Goal: Information Seeking & Learning: Learn about a topic

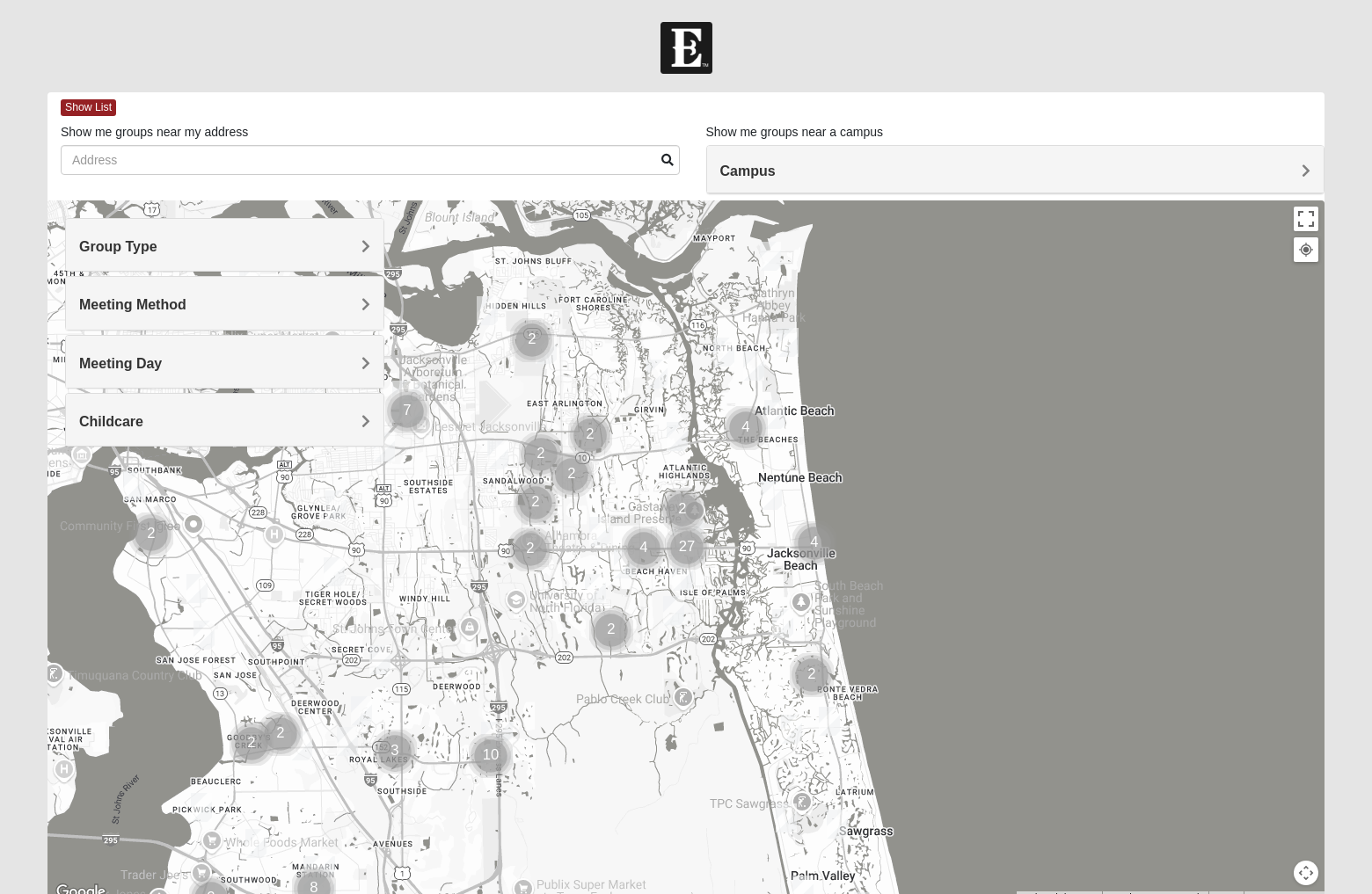
click at [253, 249] on h4 "Group Type" at bounding box center [224, 246] width 291 height 17
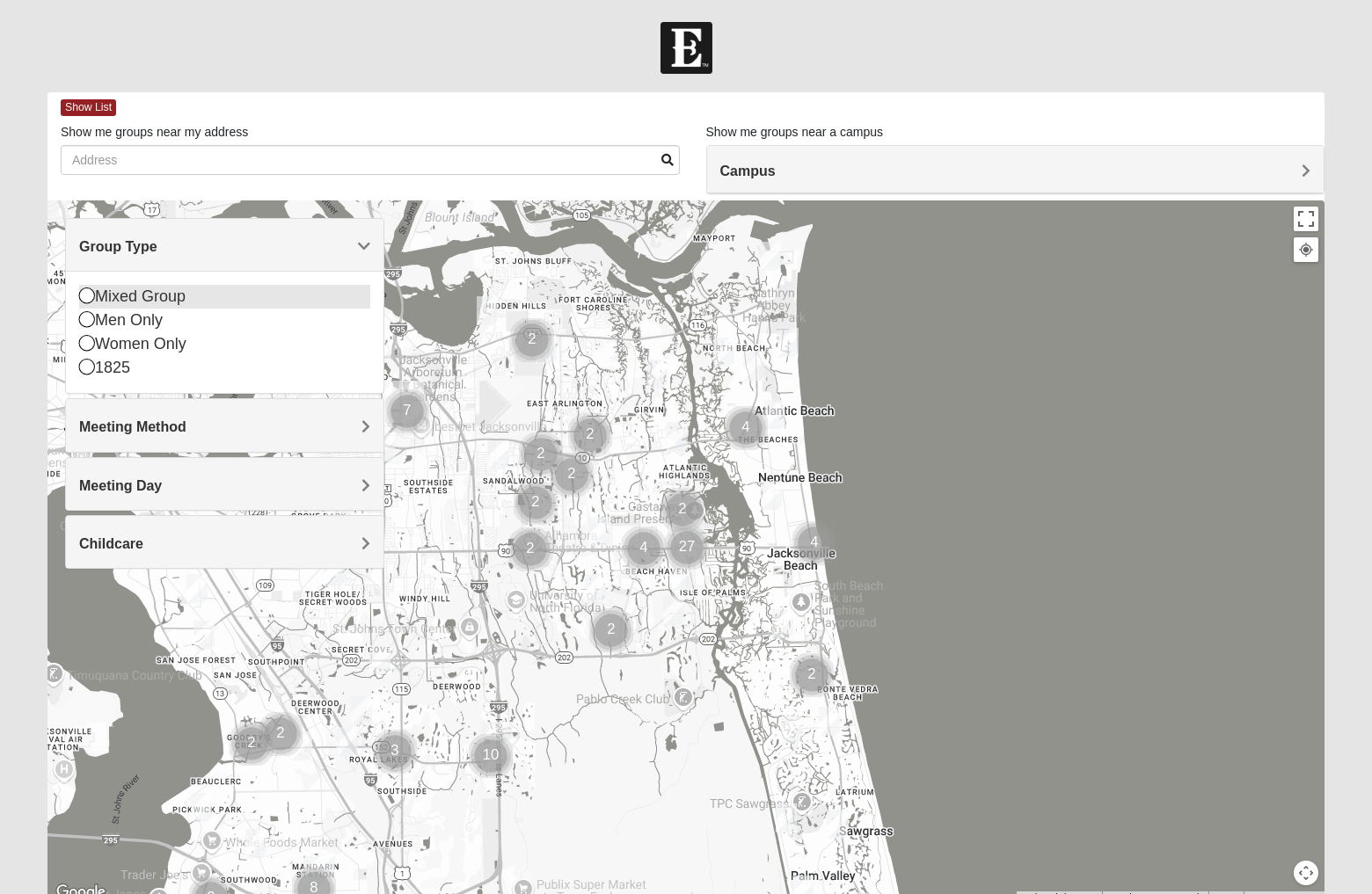
click at [87, 299] on icon at bounding box center [87, 295] width 16 height 16
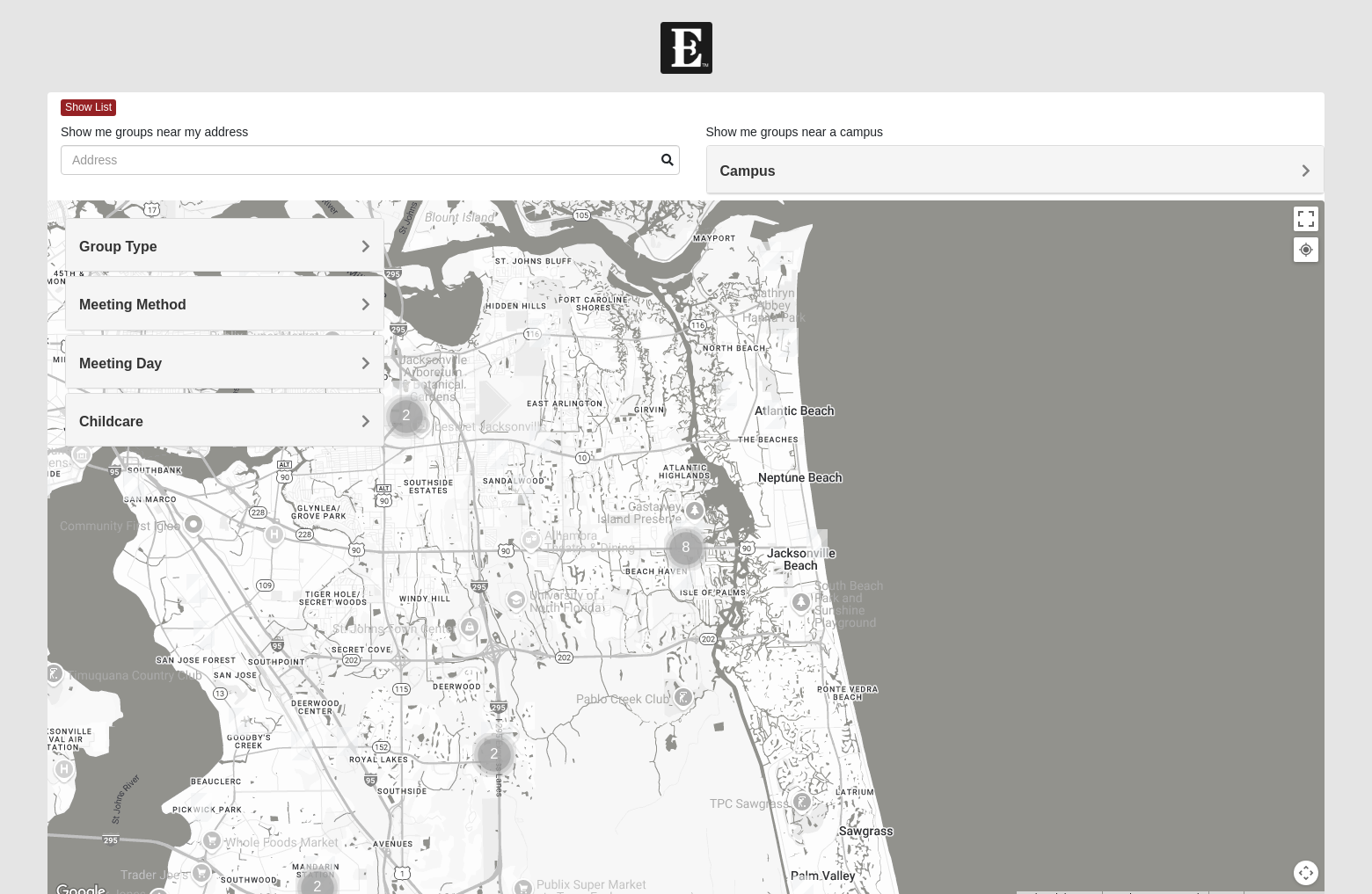
click at [156, 304] on span "Meeting Method" at bounding box center [133, 304] width 107 height 15
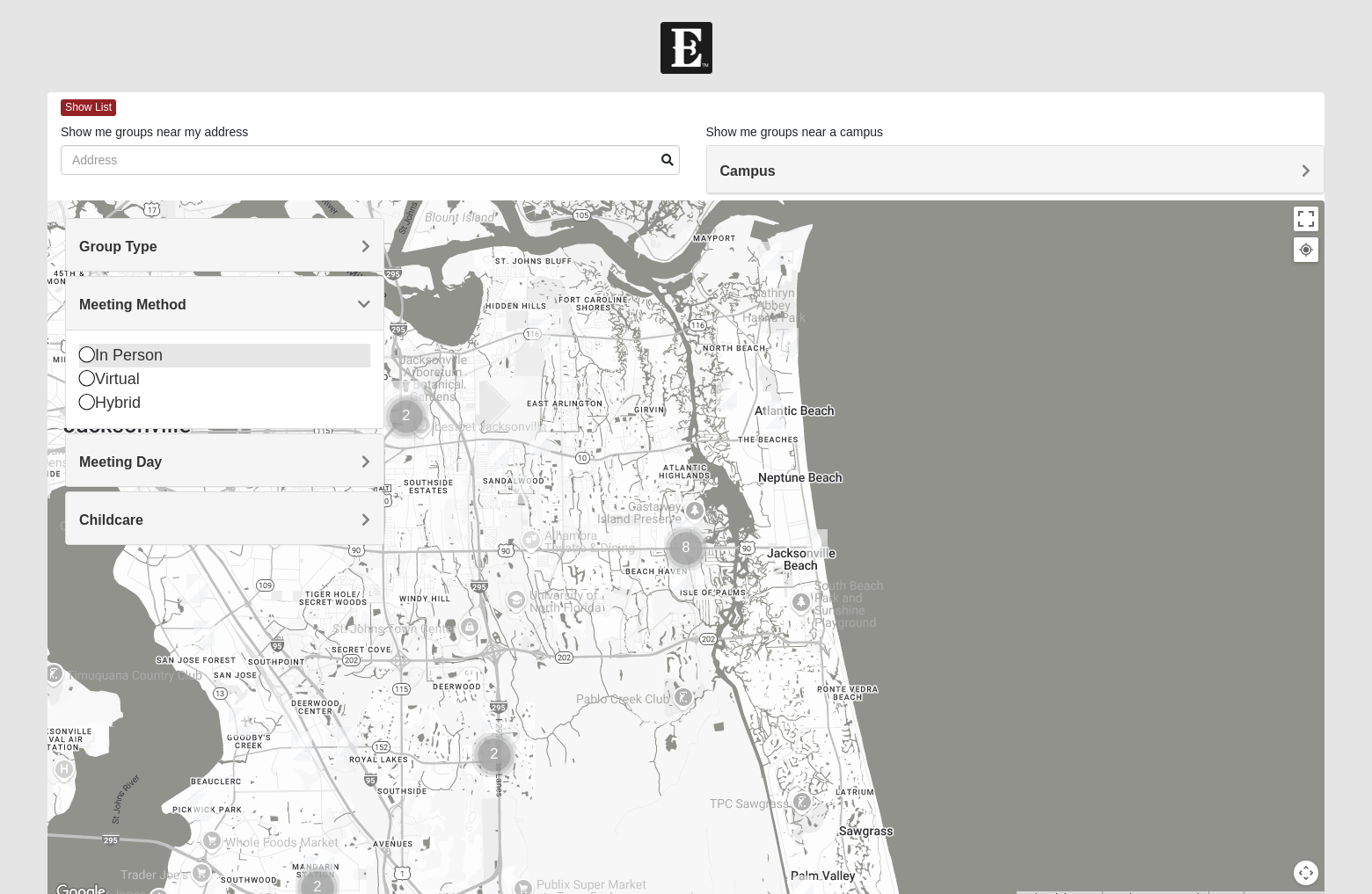
click at [92, 362] on icon at bounding box center [87, 353] width 16 height 16
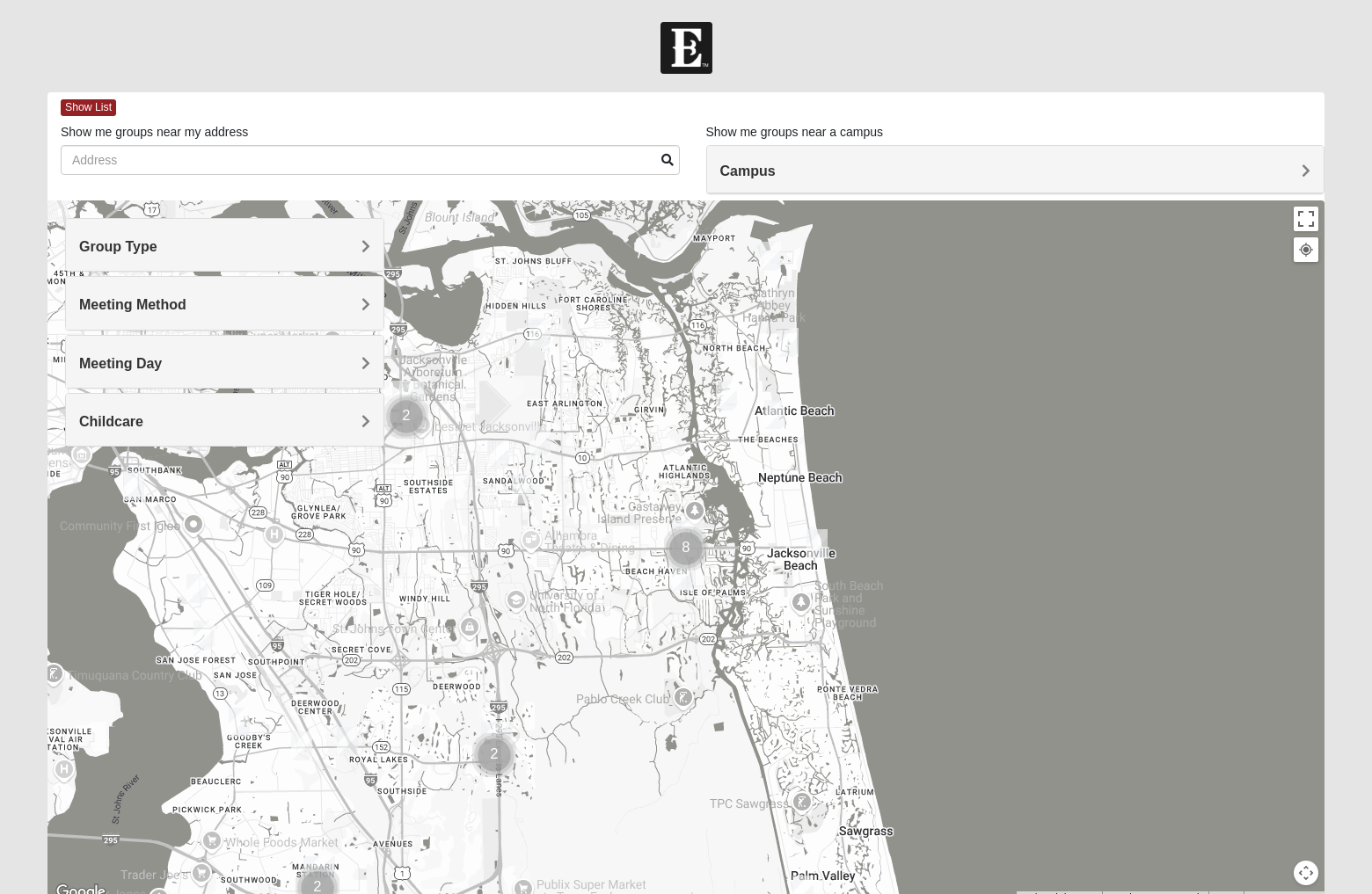
click at [135, 364] on span "Meeting Day" at bounding box center [121, 364] width 83 height 15
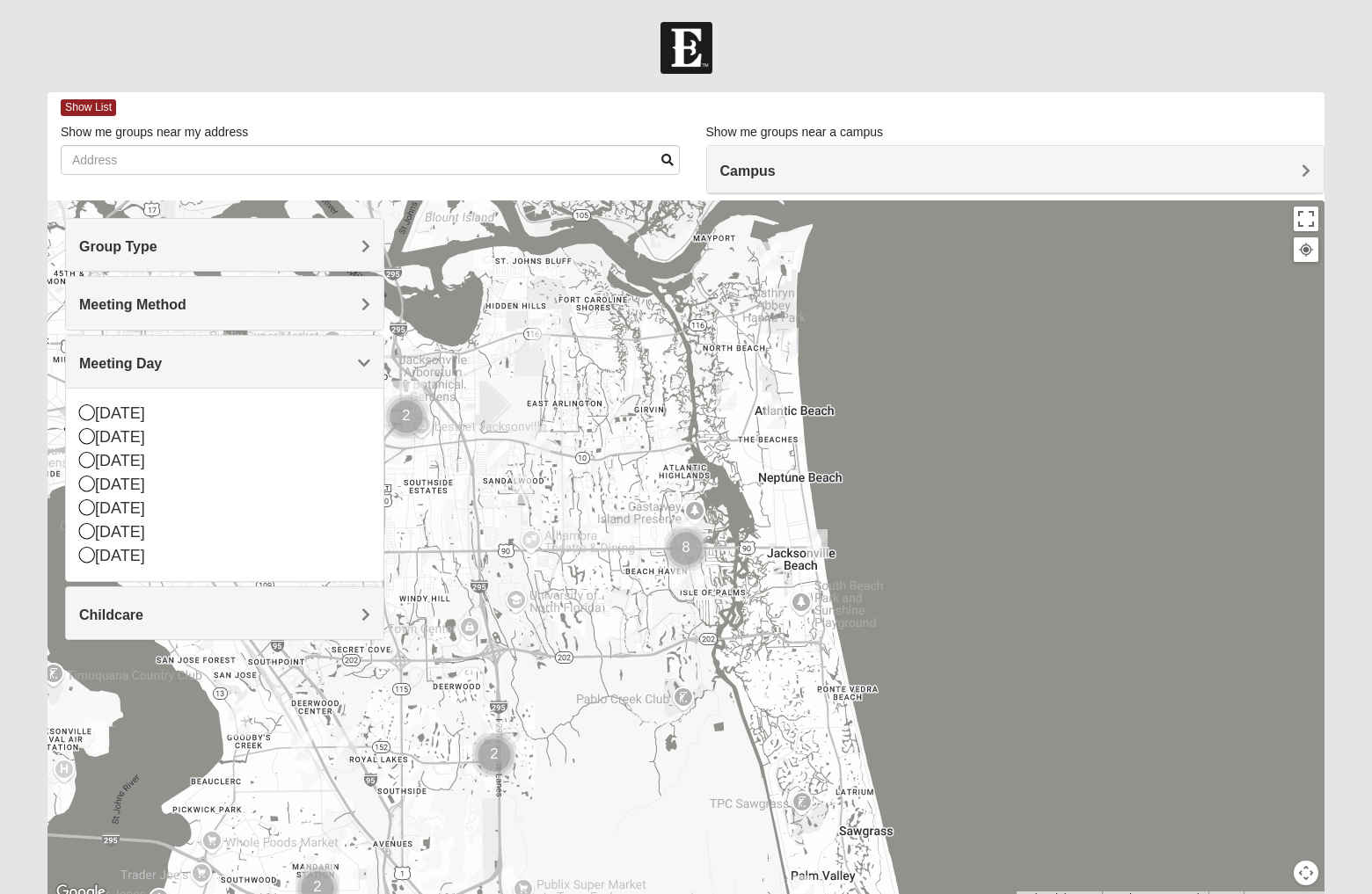
click at [135, 364] on span "Meeting Day" at bounding box center [121, 364] width 83 height 15
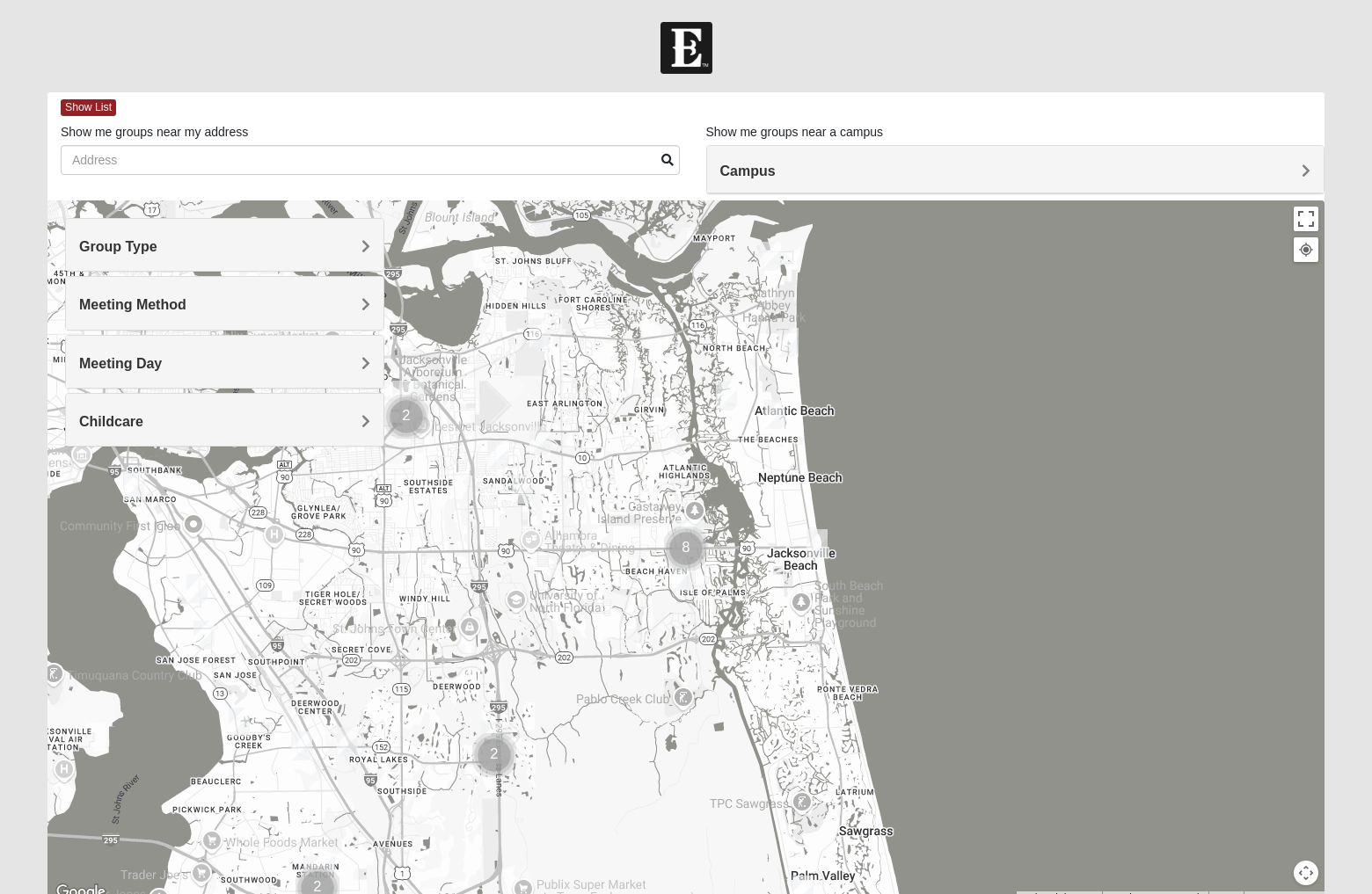
click at [855, 177] on h4 "Campus" at bounding box center [1015, 171] width 591 height 17
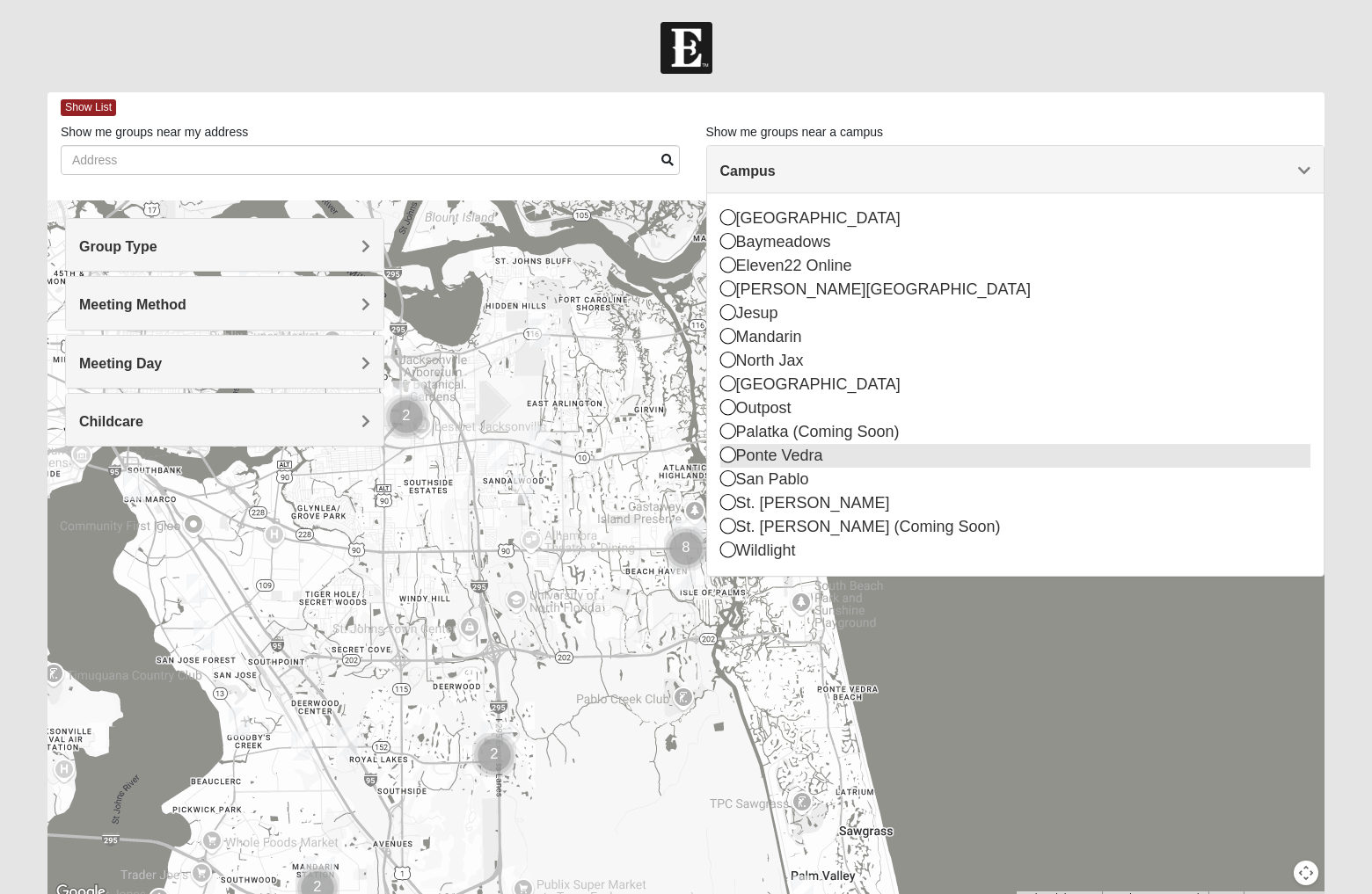
click at [726, 453] on icon at bounding box center [727, 454] width 16 height 16
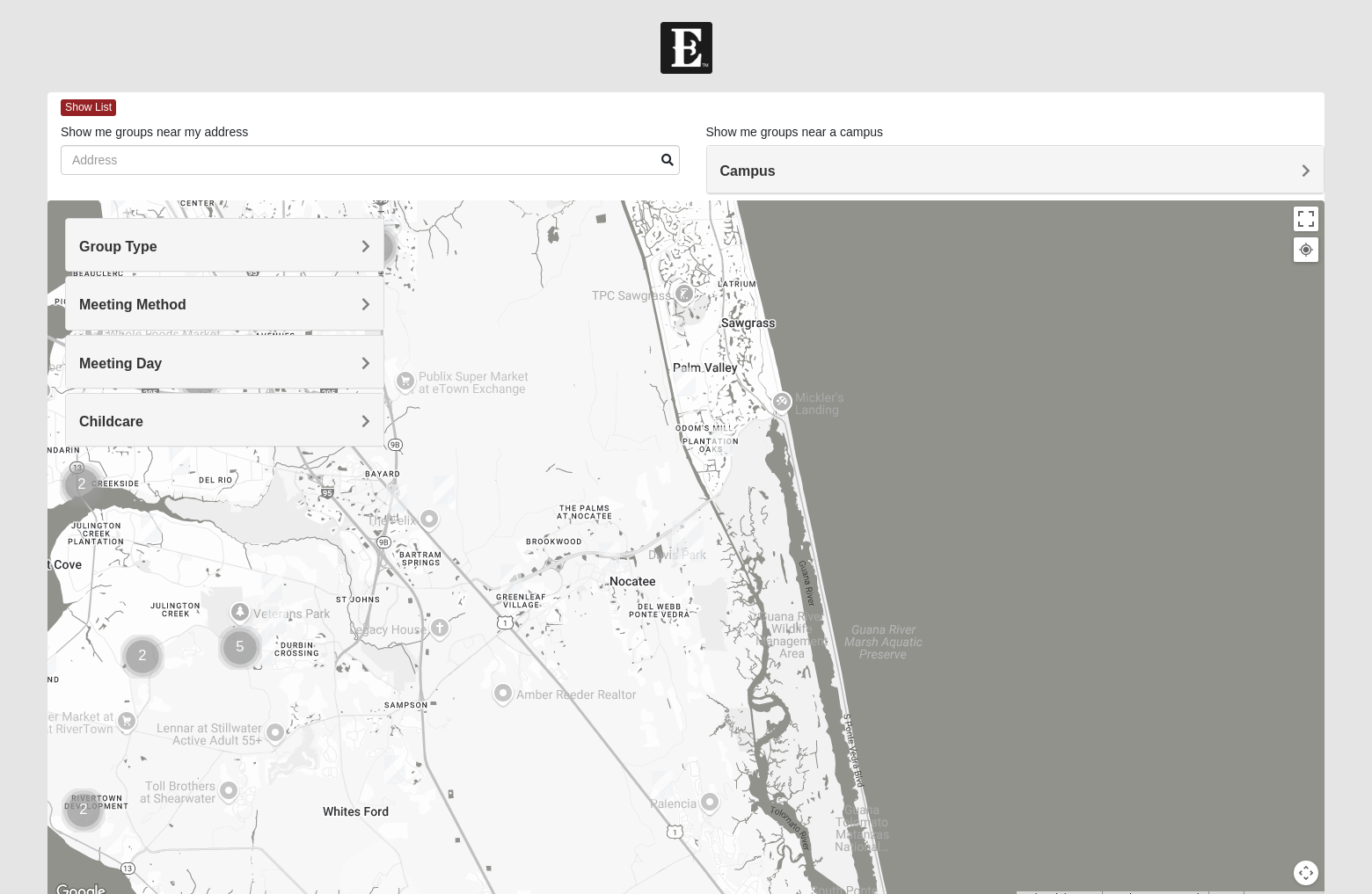
click at [613, 559] on img "Mixed Olsen 32081" at bounding box center [609, 556] width 21 height 29
click at [501, 506] on span "Learn More" at bounding box center [502, 507] width 74 height 18
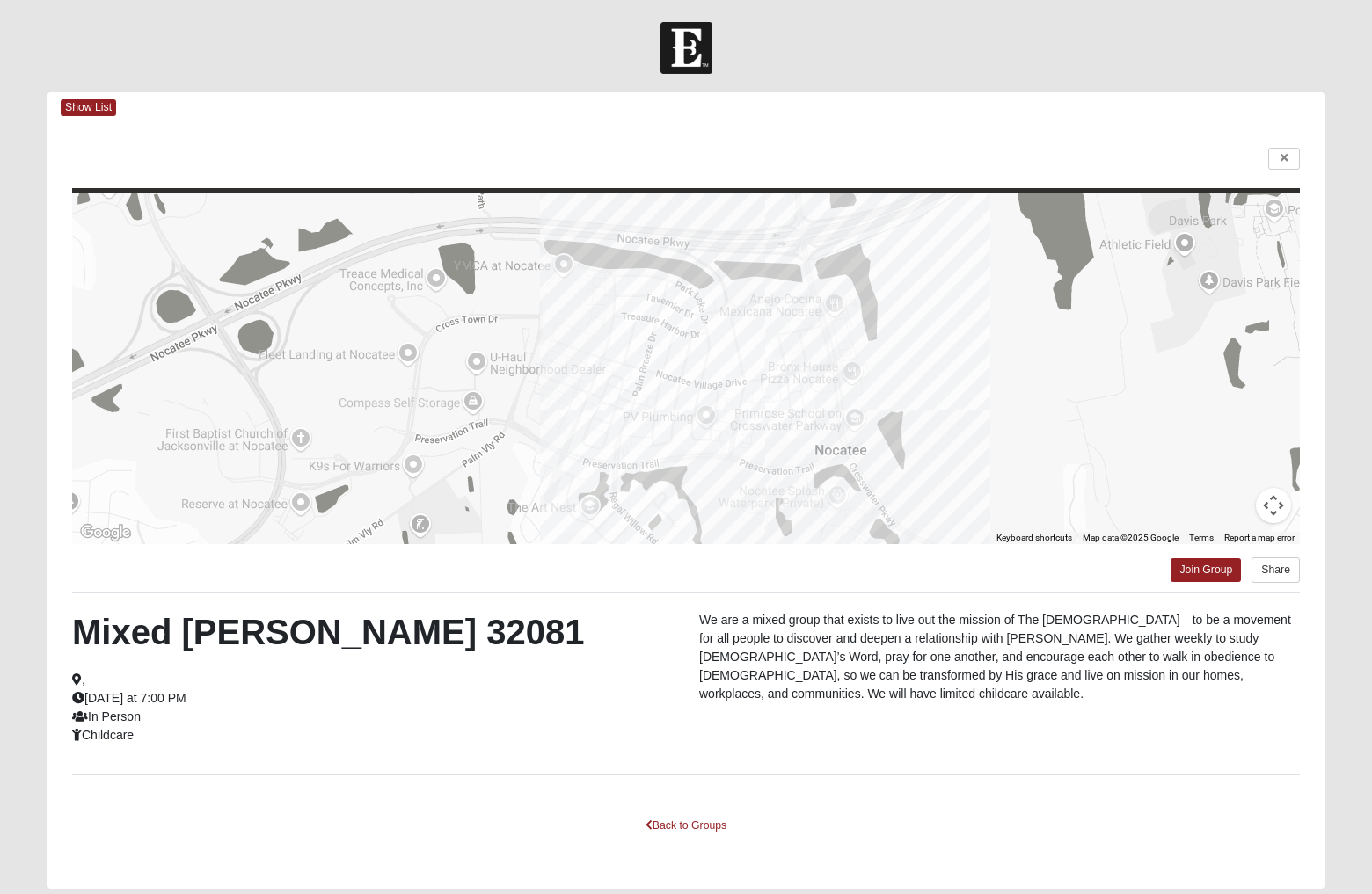
scroll to position [59, 0]
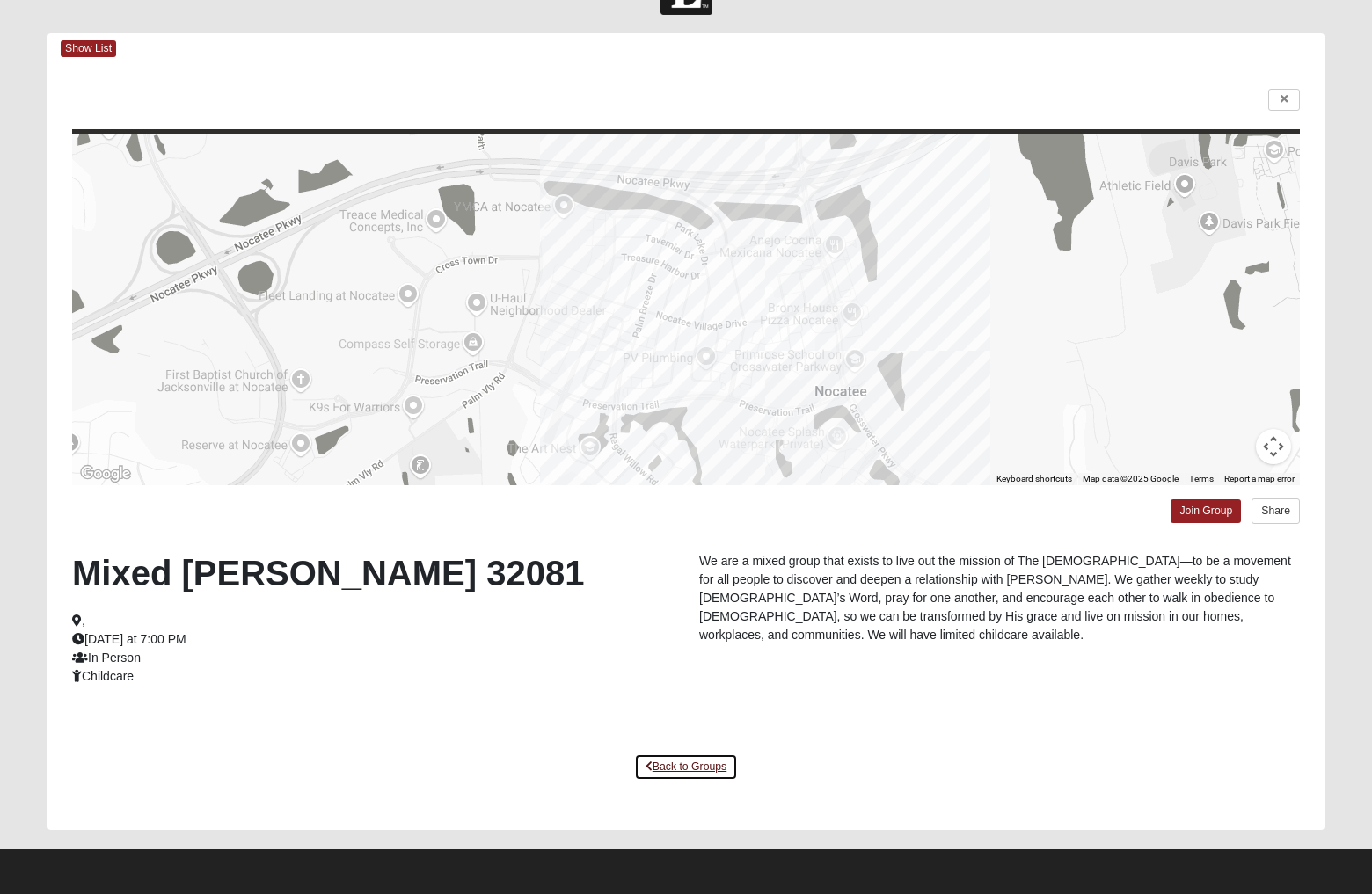
click at [682, 768] on link "Back to Groups" at bounding box center [686, 768] width 103 height 28
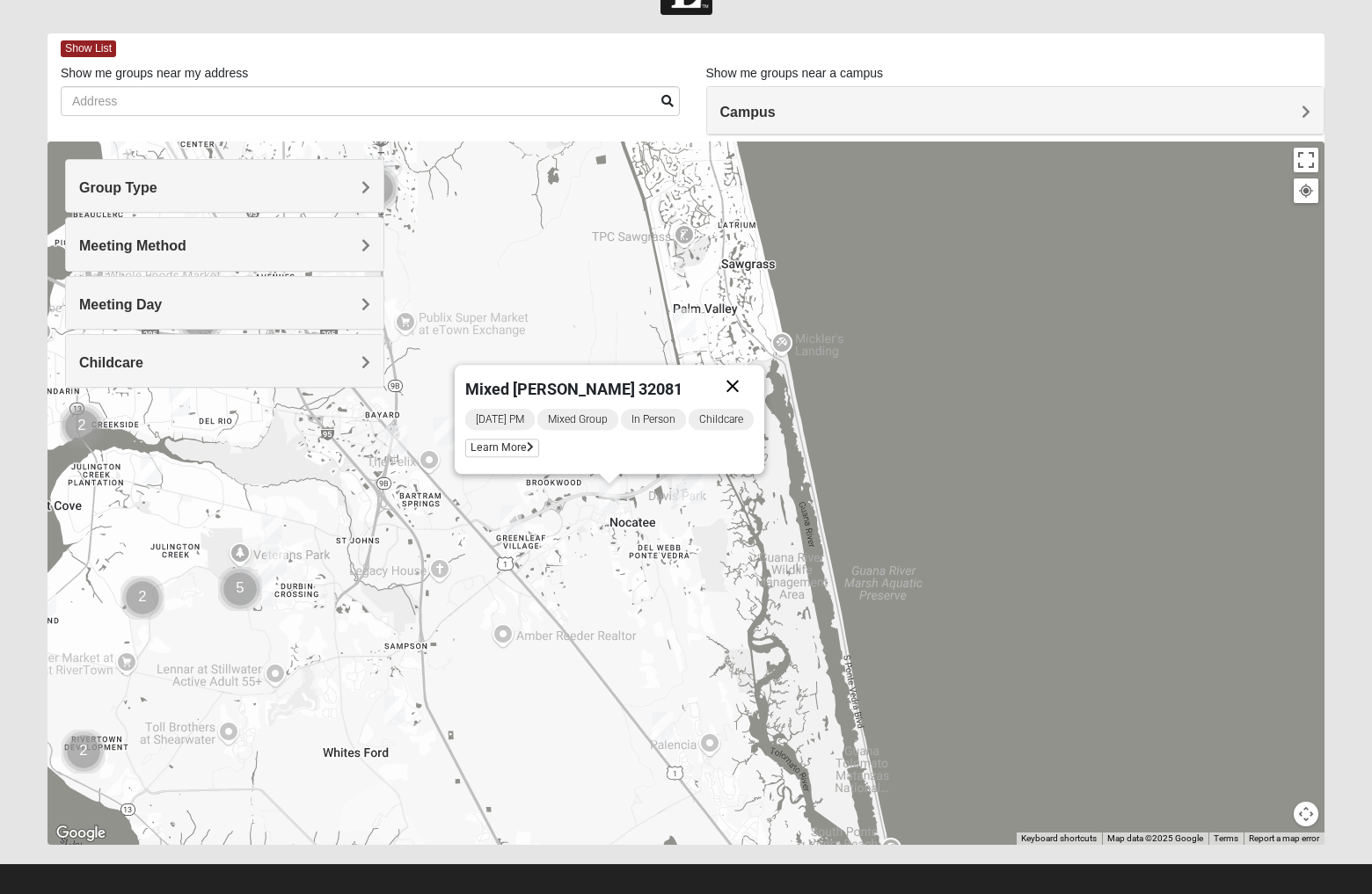
click at [734, 387] on button "Close" at bounding box center [733, 386] width 42 height 42
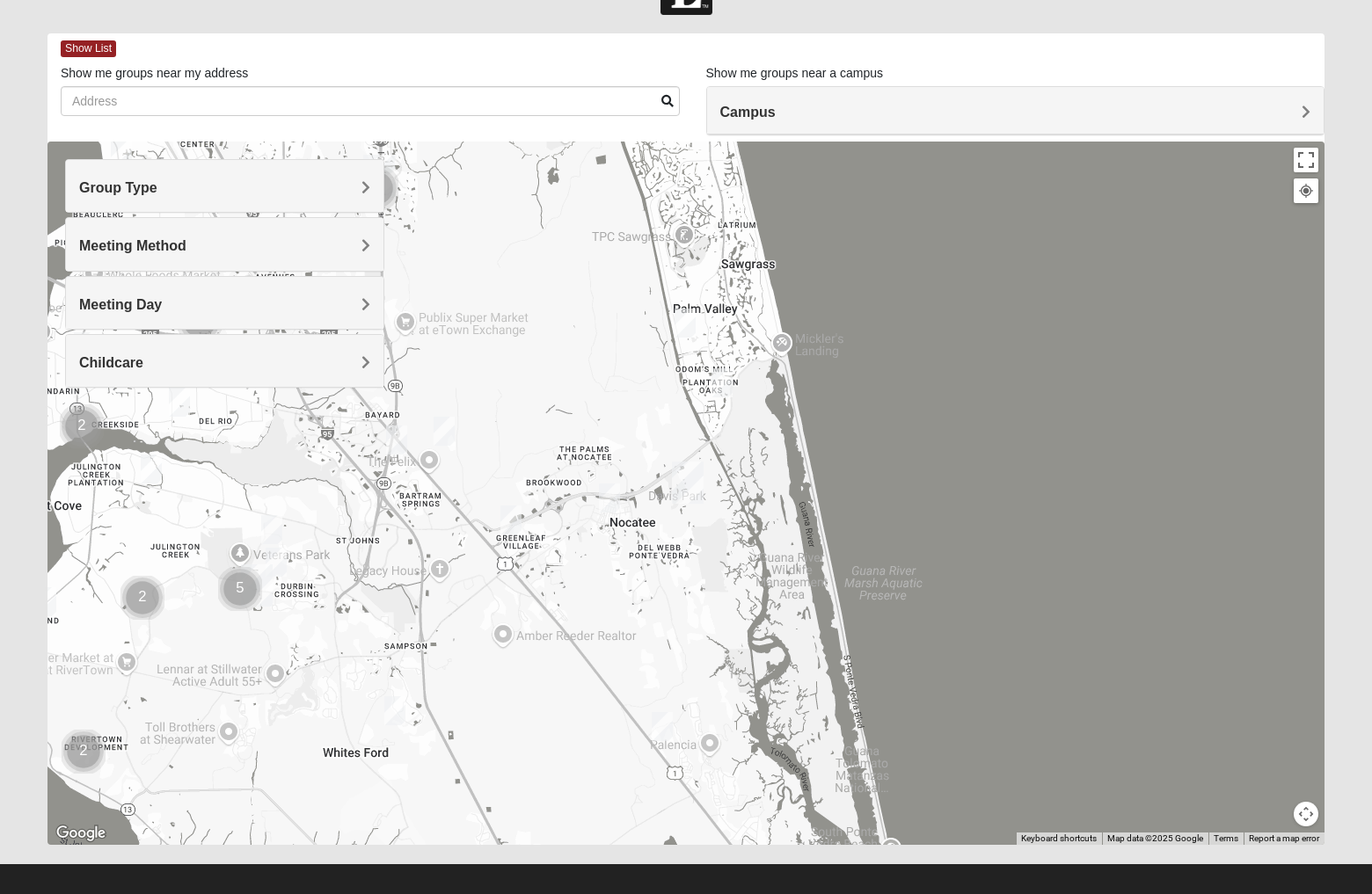
click at [513, 520] on img "Mixed Buckley 32081" at bounding box center [510, 519] width 21 height 29
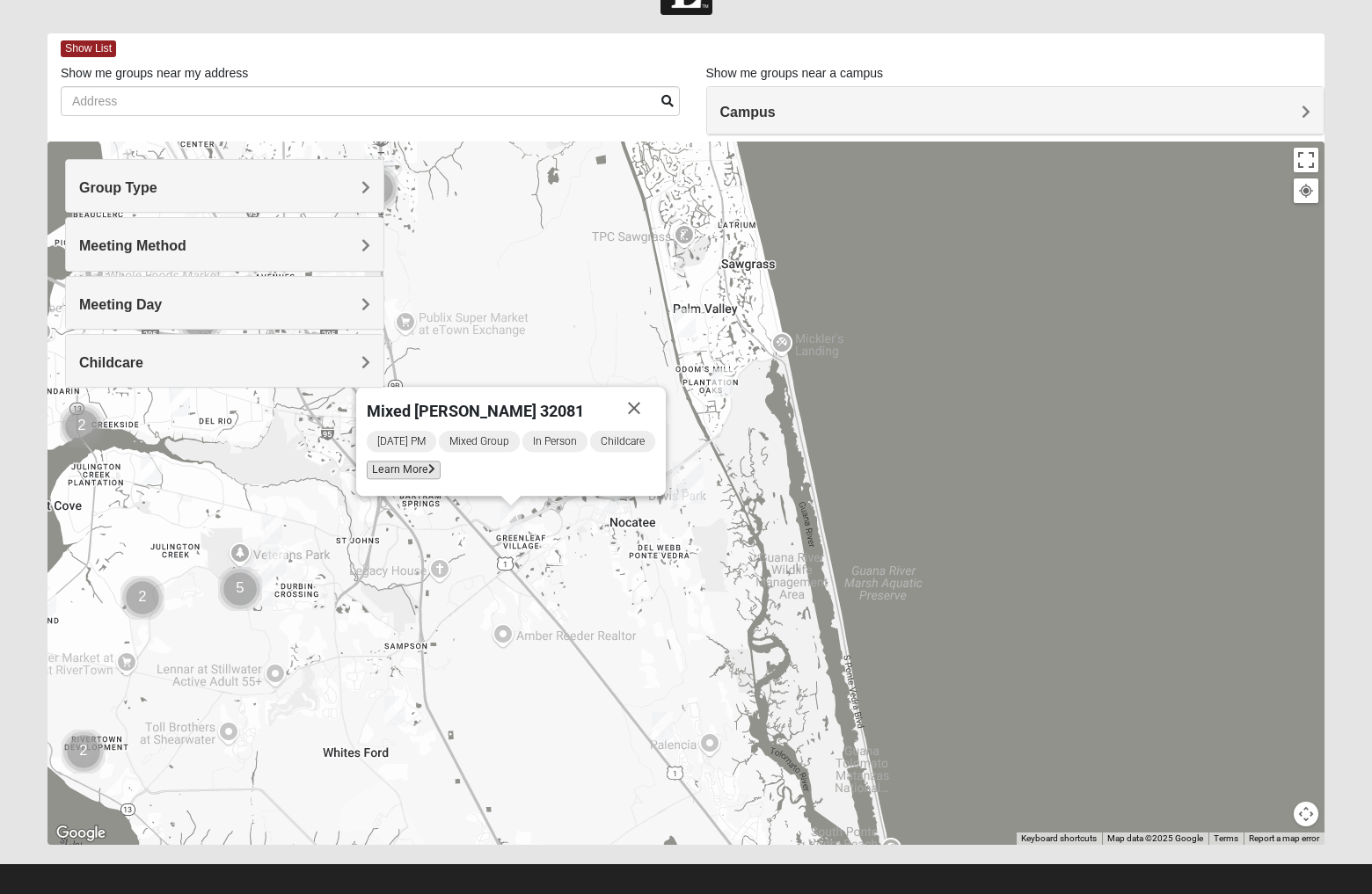
click at [406, 471] on span "Learn More" at bounding box center [403, 470] width 74 height 18
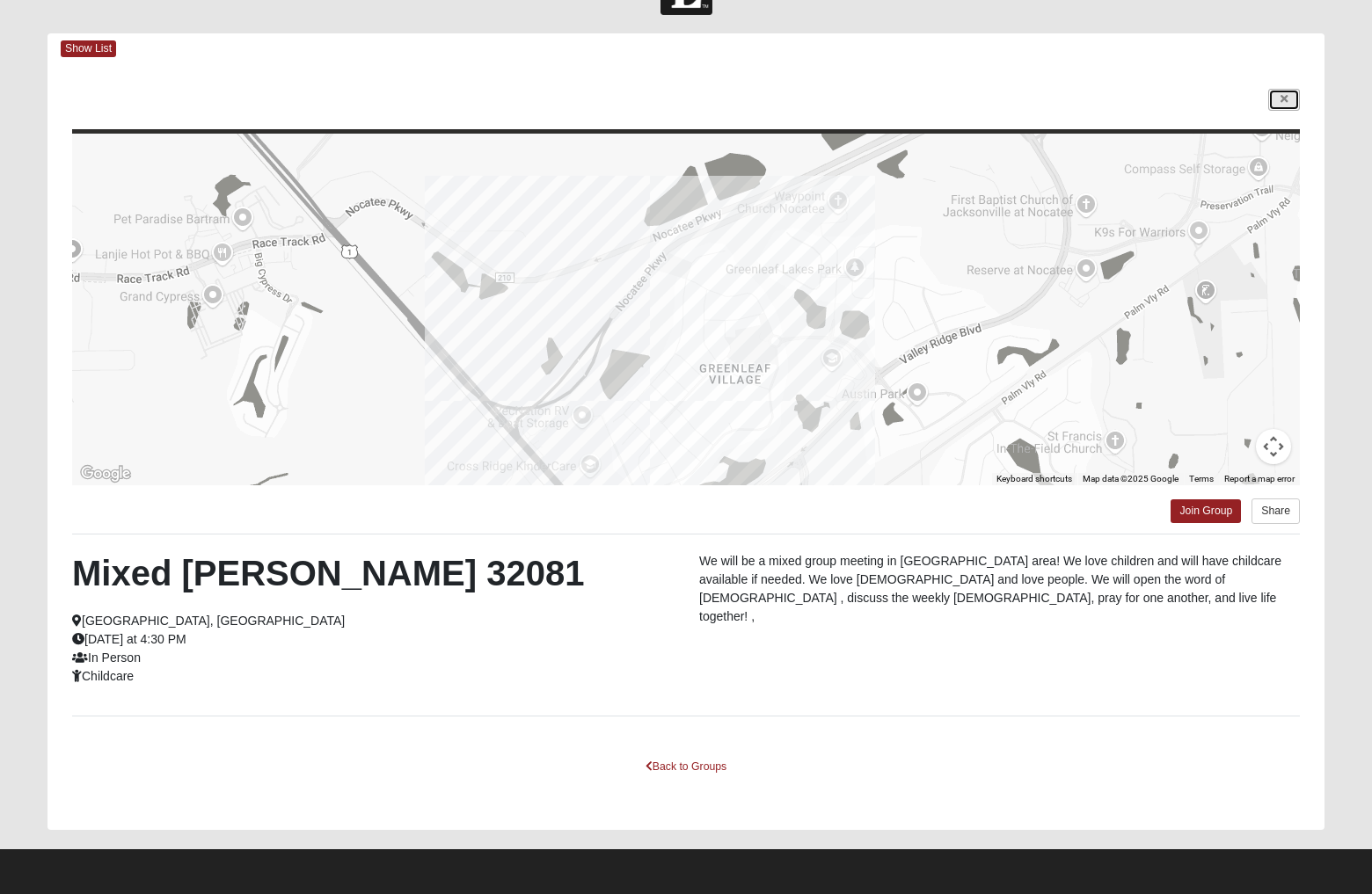
click at [1292, 101] on link at bounding box center [1283, 100] width 31 height 22
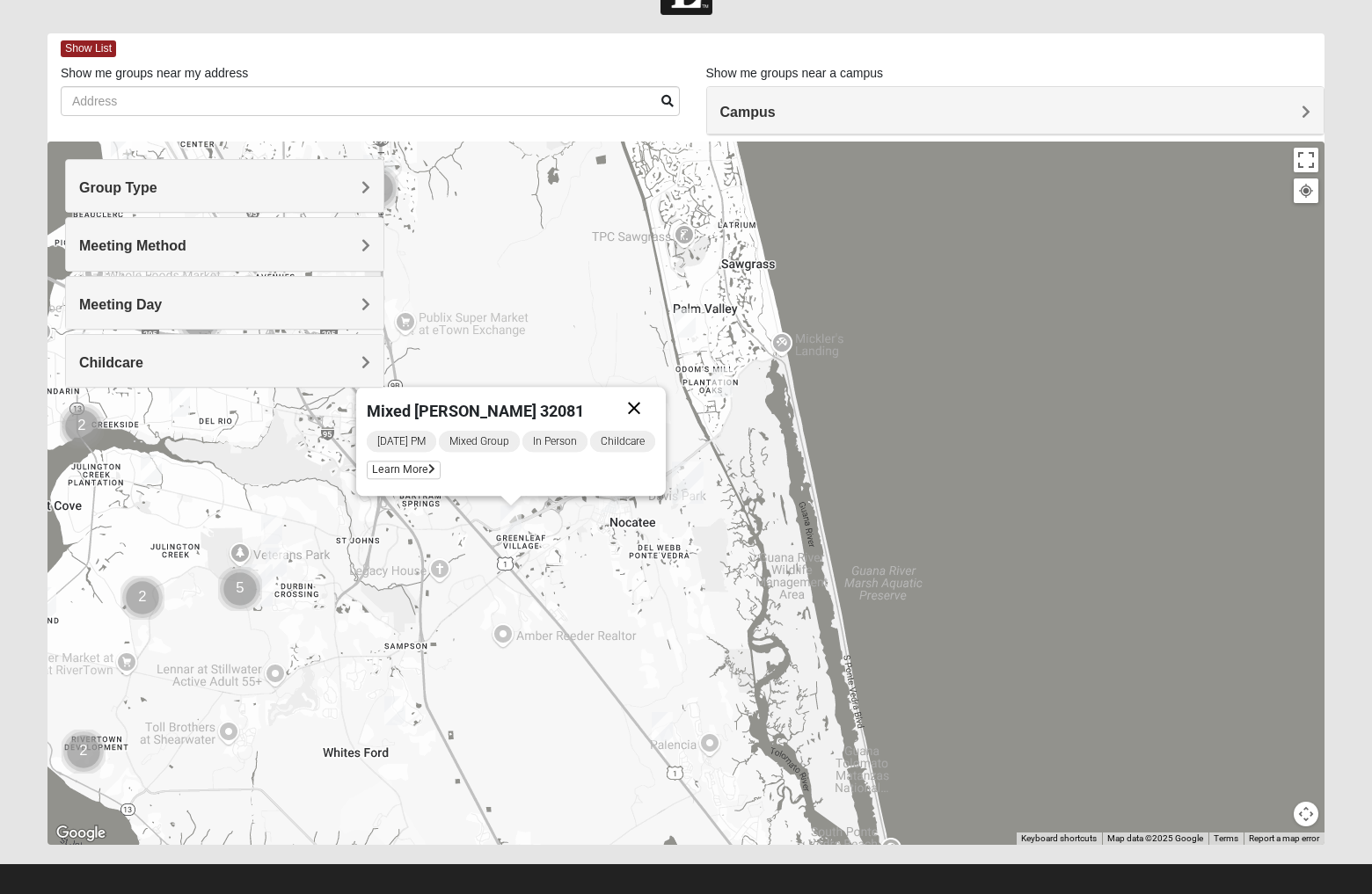
click at [637, 401] on button "Close" at bounding box center [634, 408] width 42 height 42
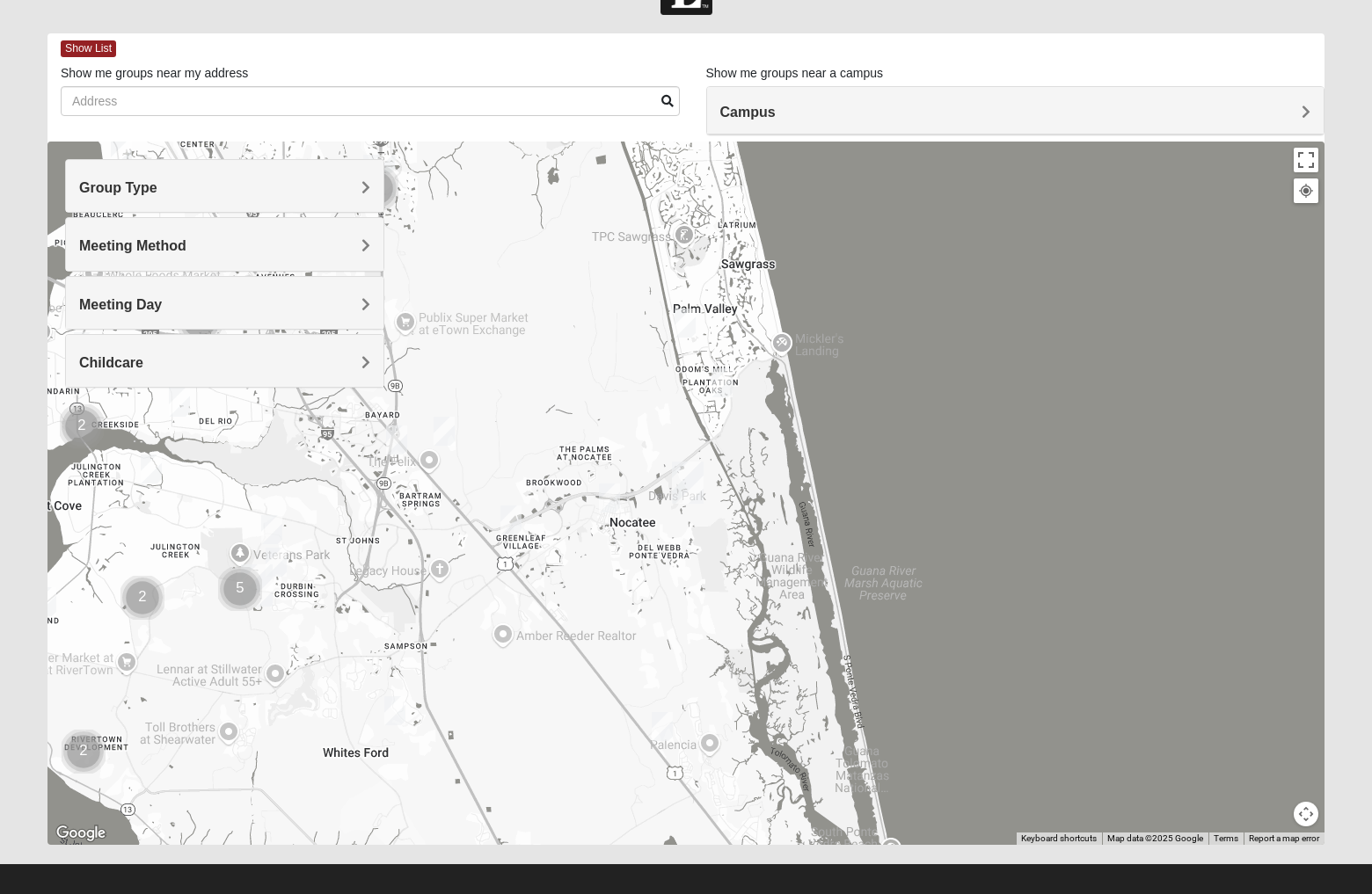
click at [667, 726] on img "Mixed Gerville-Reache 32095" at bounding box center [662, 726] width 21 height 29
click at [791, 615] on button "Close" at bounding box center [785, 614] width 42 height 42
click at [614, 498] on img "Mixed Olsen 32081" at bounding box center [609, 497] width 21 height 29
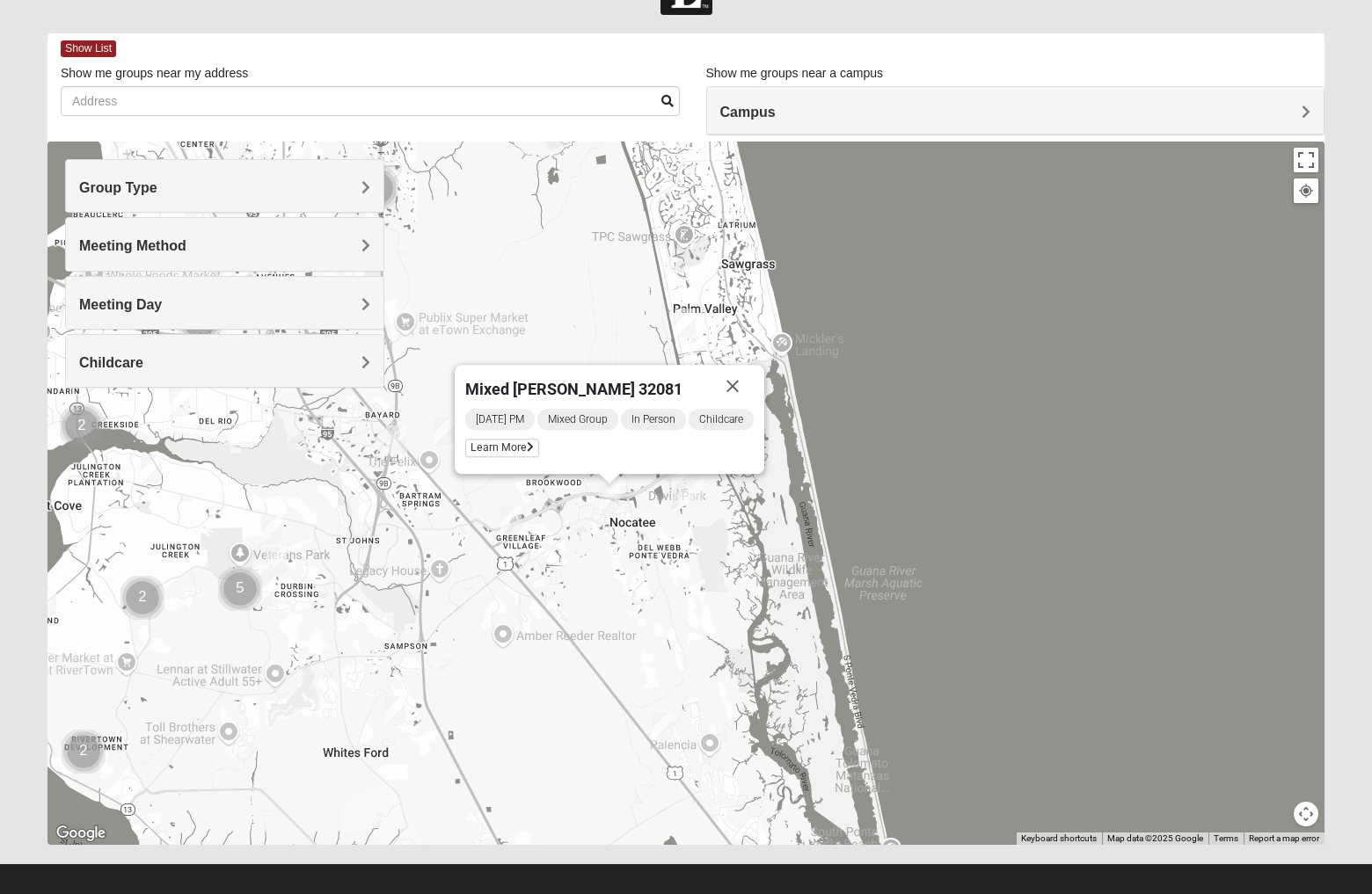
click at [513, 526] on img "Mixed Buckley 32081" at bounding box center [510, 519] width 21 height 29
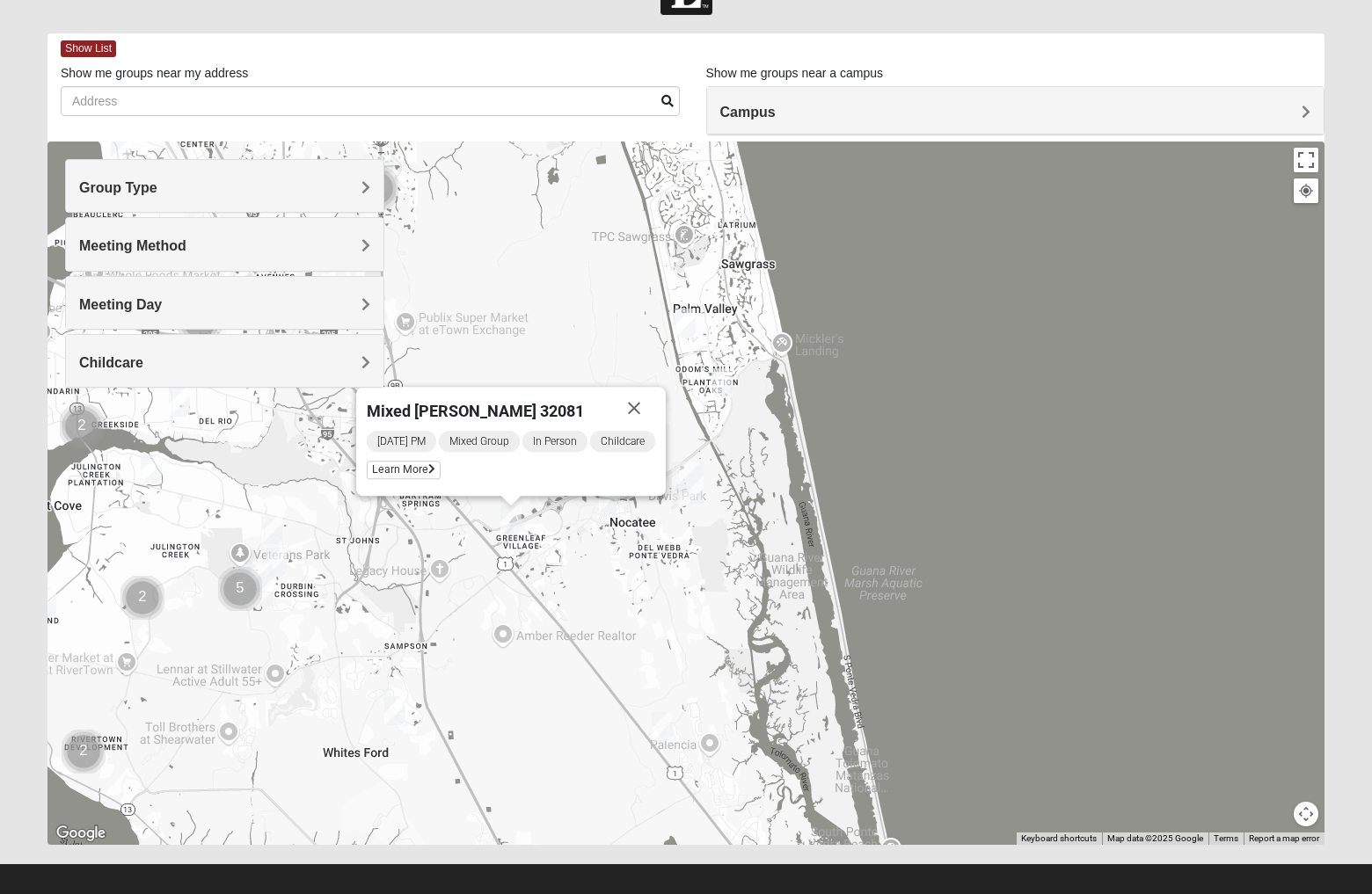
click at [390, 709] on img "Mixed Stevens 32092" at bounding box center [394, 710] width 21 height 29
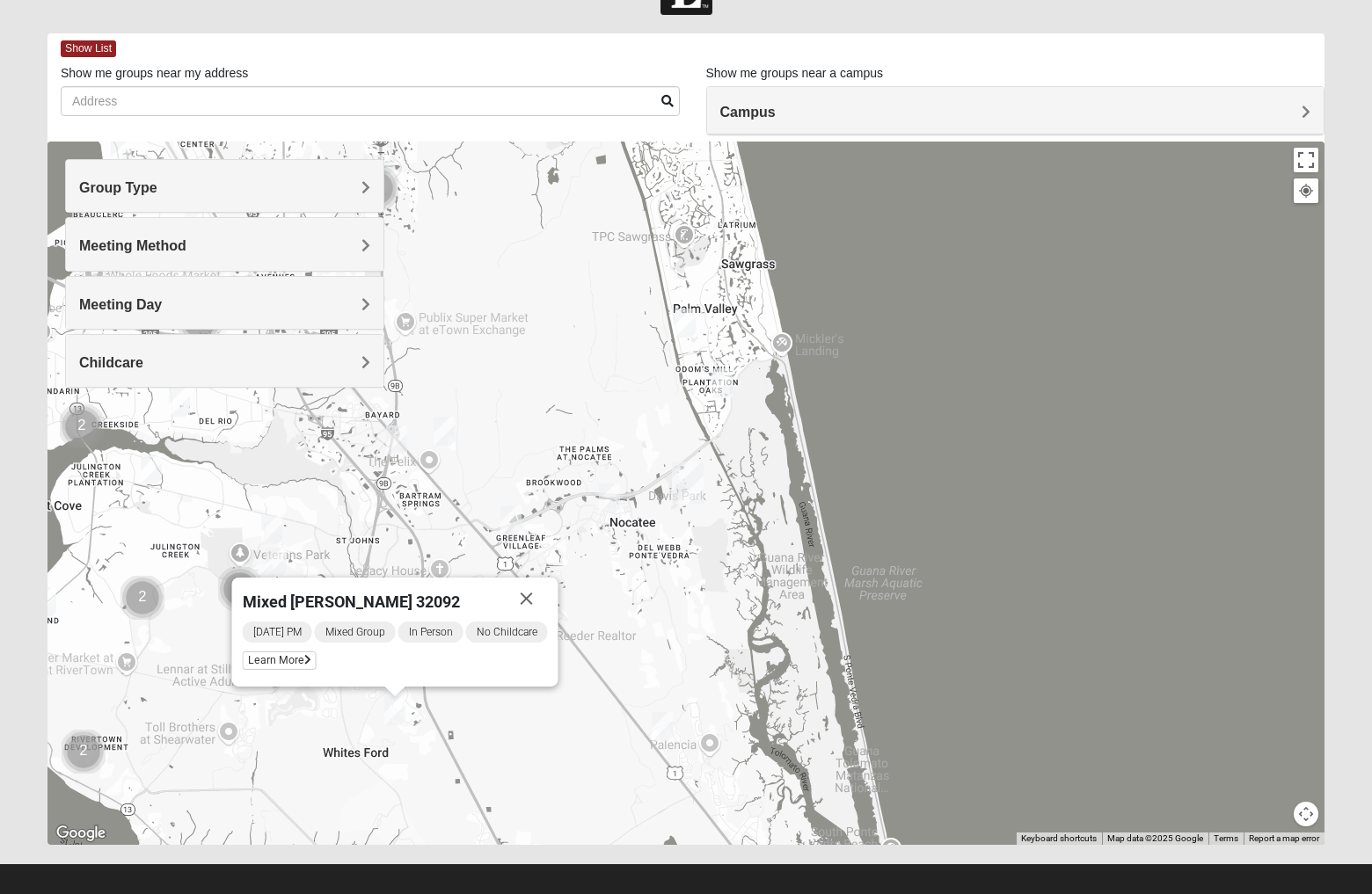
click at [392, 439] on img "Mixed Reed/Tabak 32258" at bounding box center [396, 439] width 21 height 29
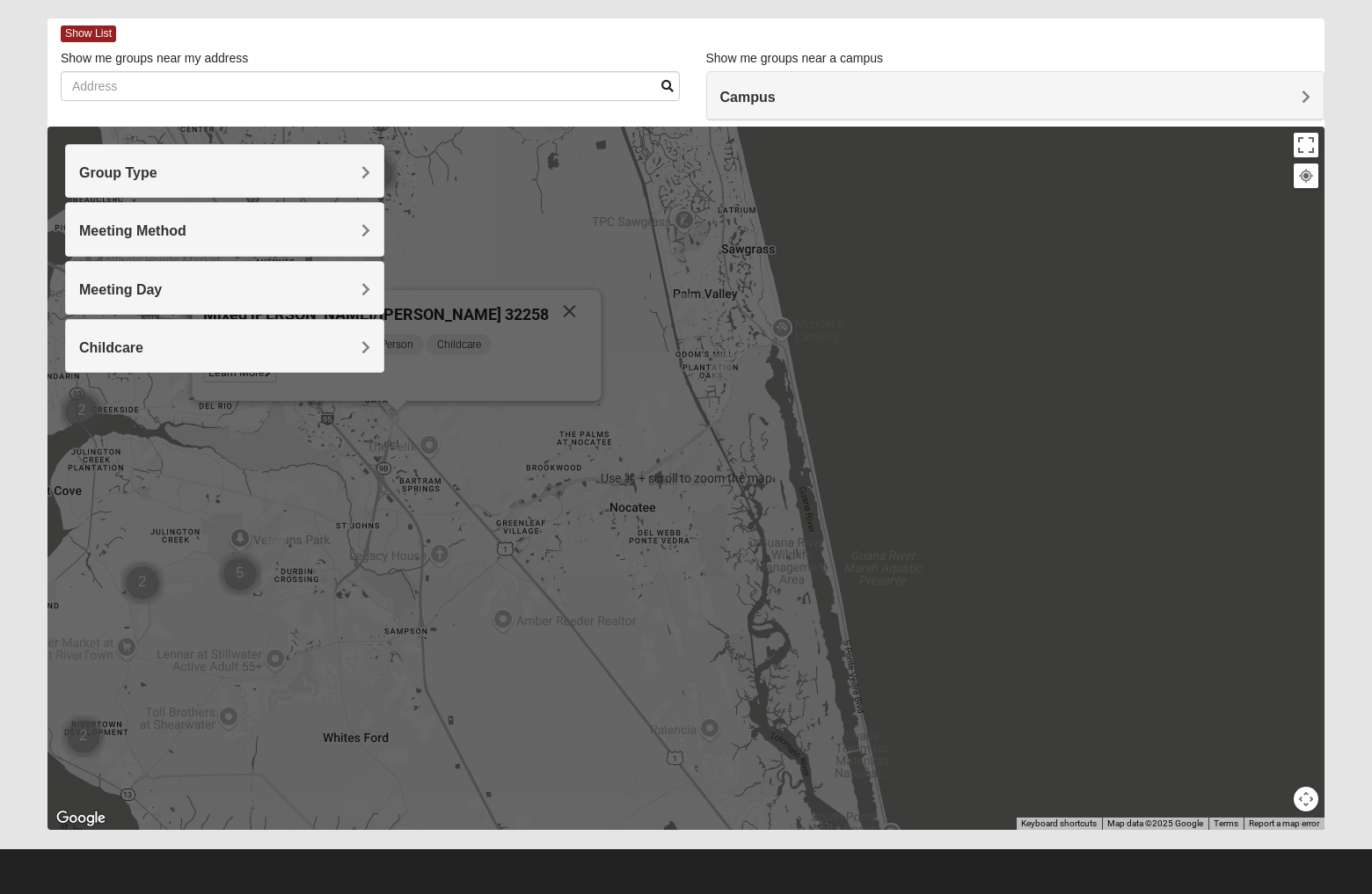
scroll to position [0, 0]
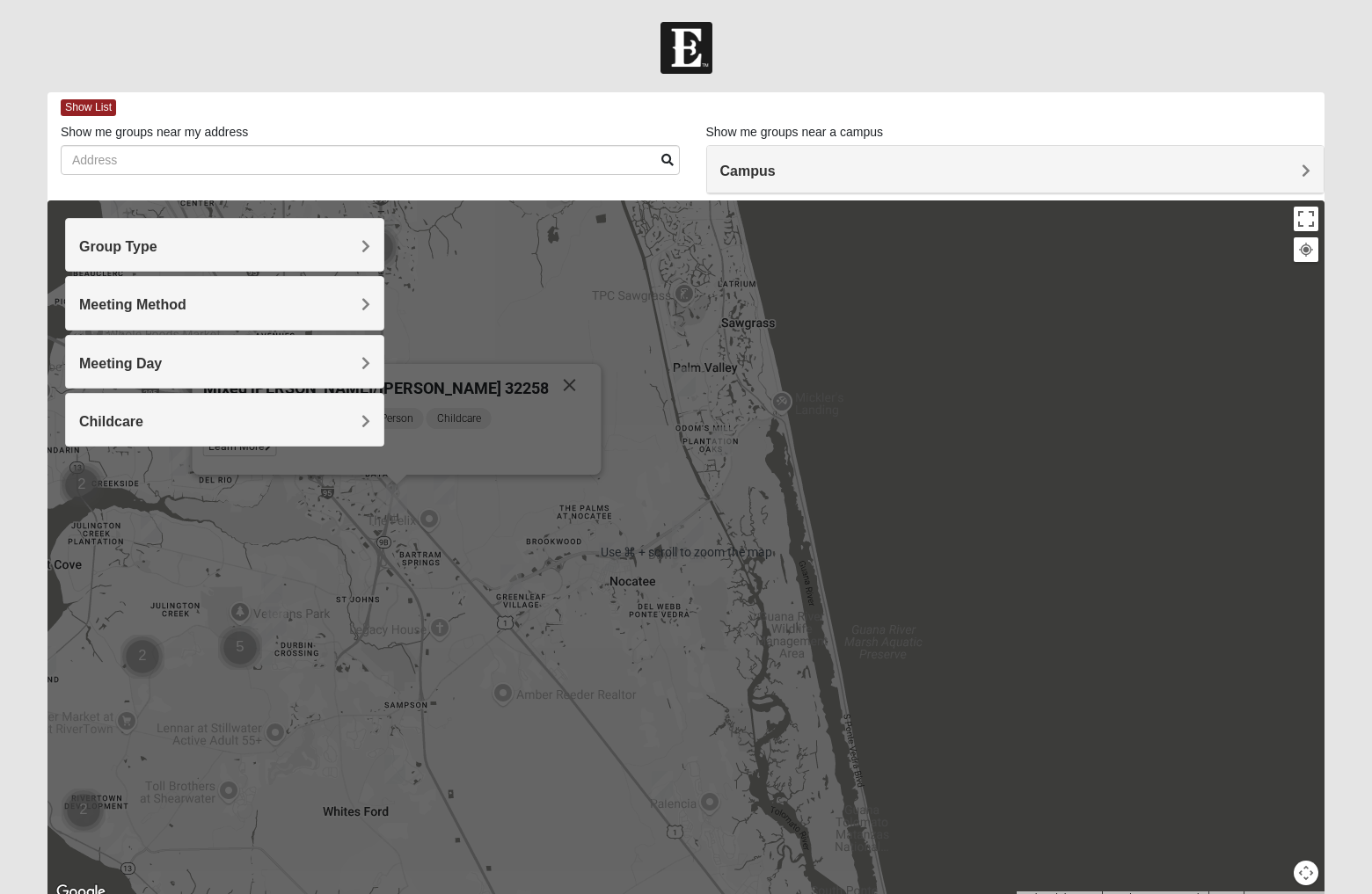
click at [450, 393] on div "Mixed [PERSON_NAME]/[PERSON_NAME] 32258" at bounding box center [376, 386] width 345 height 42
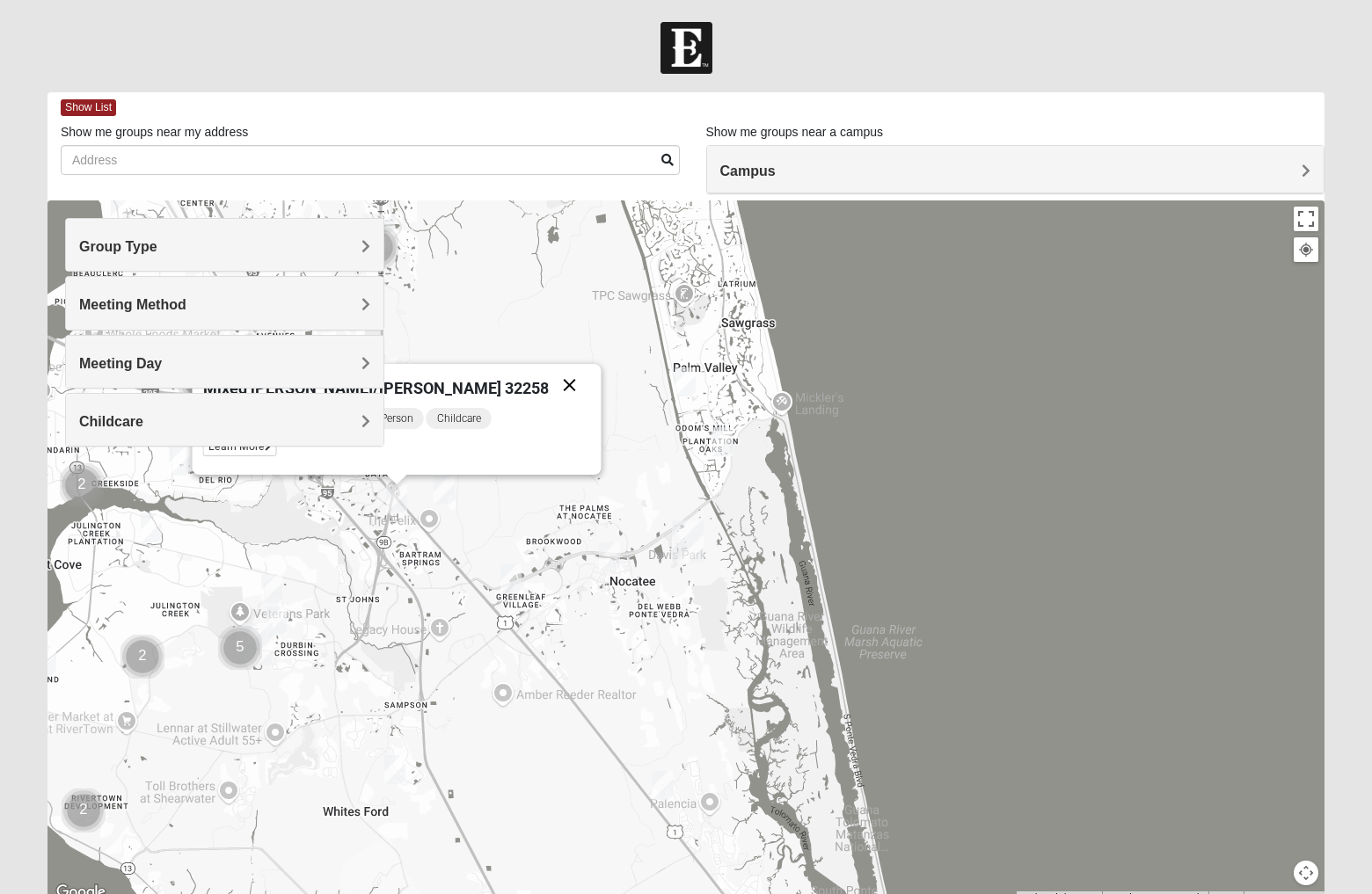
click at [549, 386] on button "Close" at bounding box center [570, 386] width 42 height 42
click at [446, 494] on img "Mixed Remley 32081" at bounding box center [444, 490] width 21 height 29
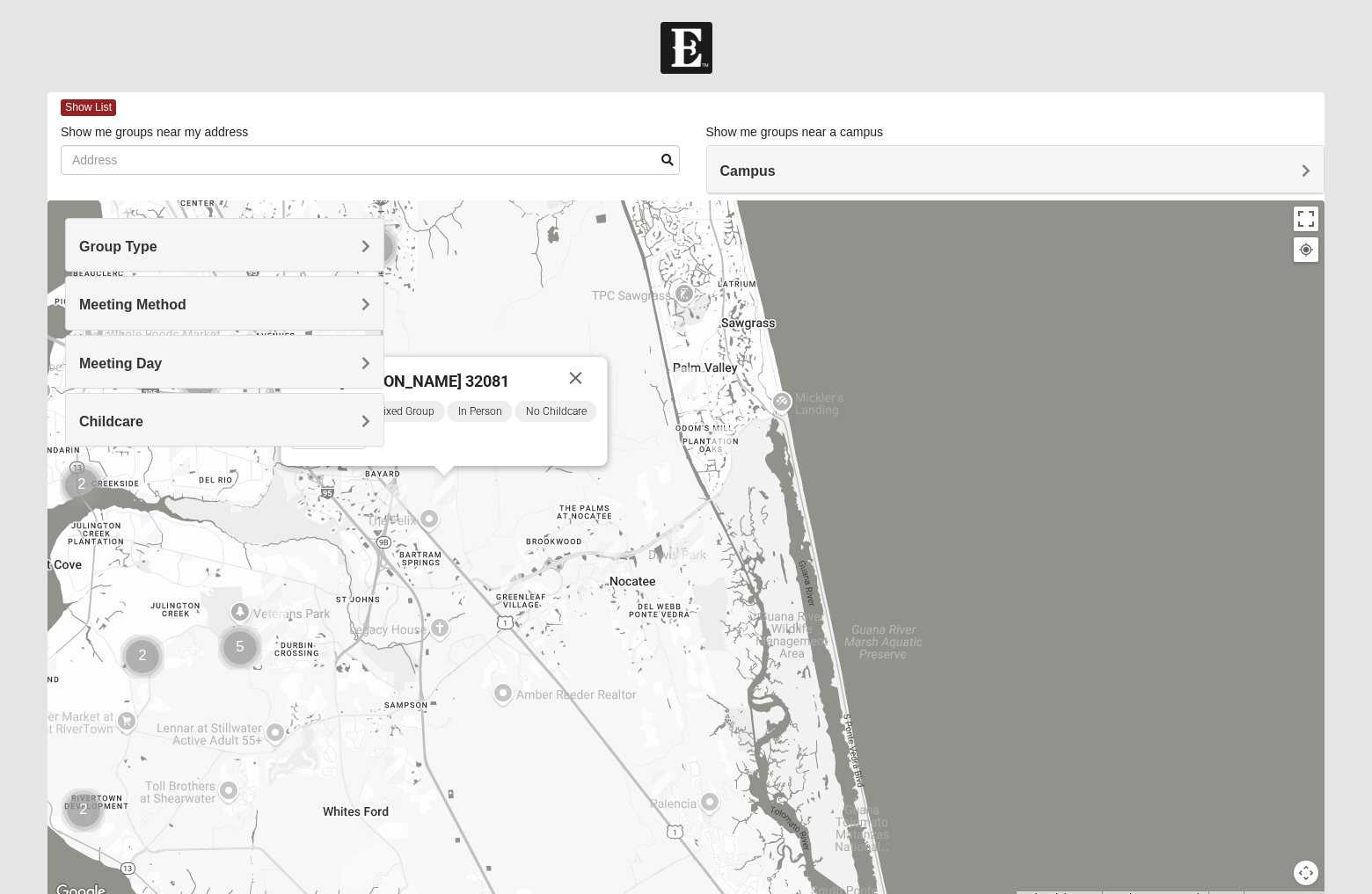
click at [446, 494] on img "Mixed Remley 32081" at bounding box center [444, 490] width 21 height 29
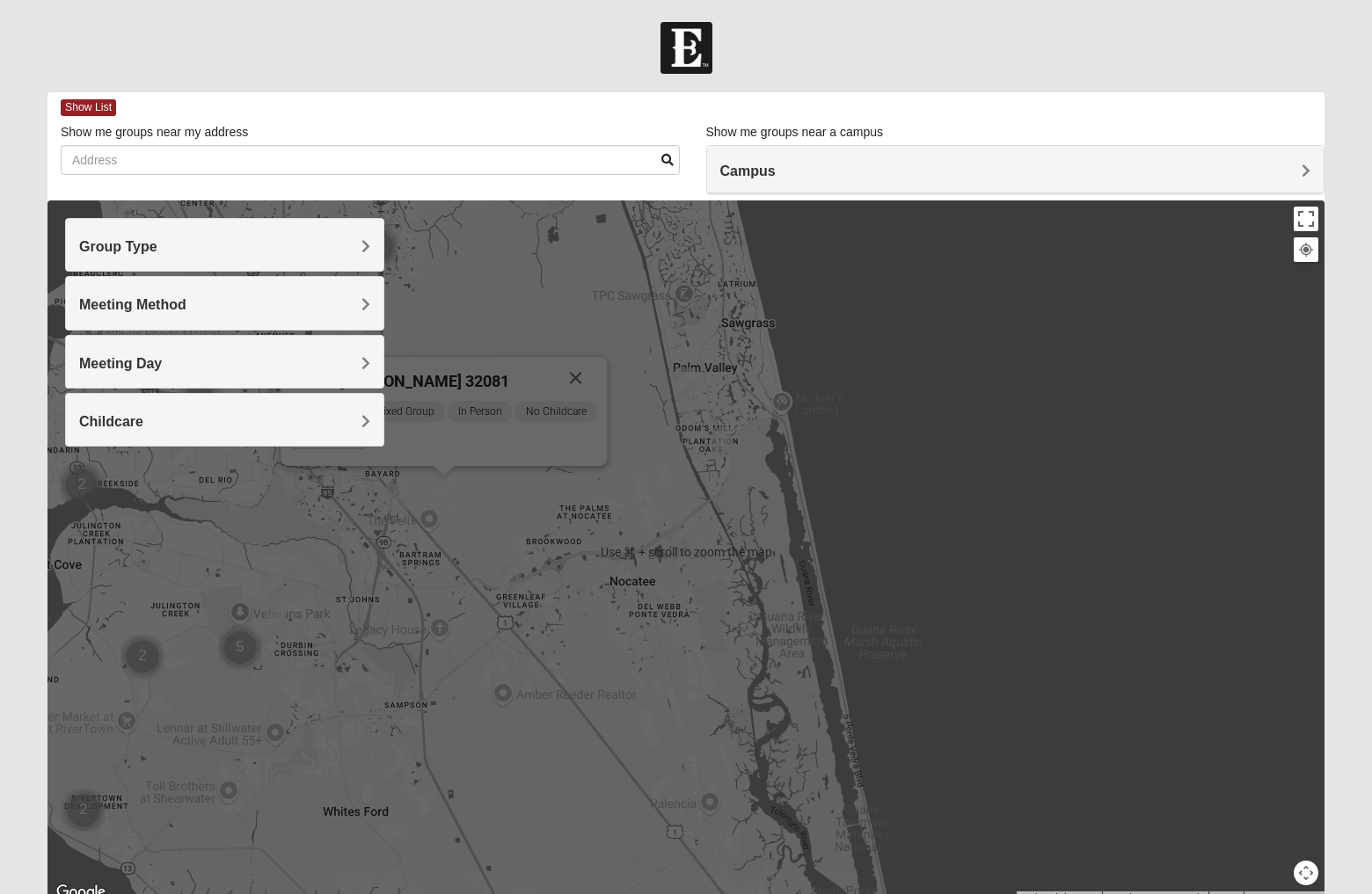
scroll to position [74, 0]
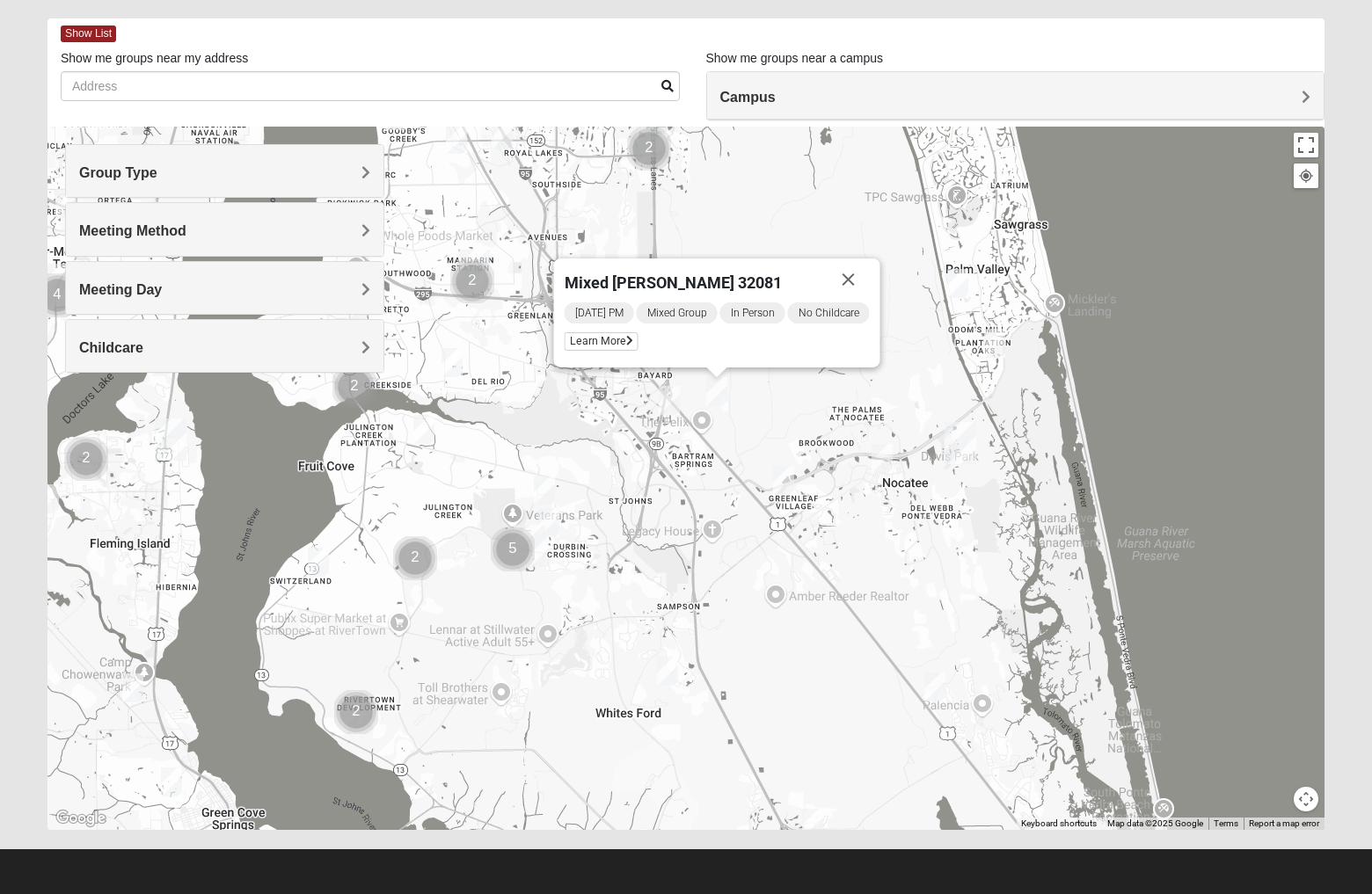
drag, startPoint x: 514, startPoint y: 449, endPoint x: 771, endPoint y: 405, distance: 260.7
click at [771, 405] on div "Mixed [PERSON_NAME] 32081 [DATE] PM Mixed Group In Person No Childcare Learn Mo…" at bounding box center [686, 478] width 1277 height 703
click at [951, 282] on img "Mixed Pate 32082" at bounding box center [957, 283] width 21 height 29
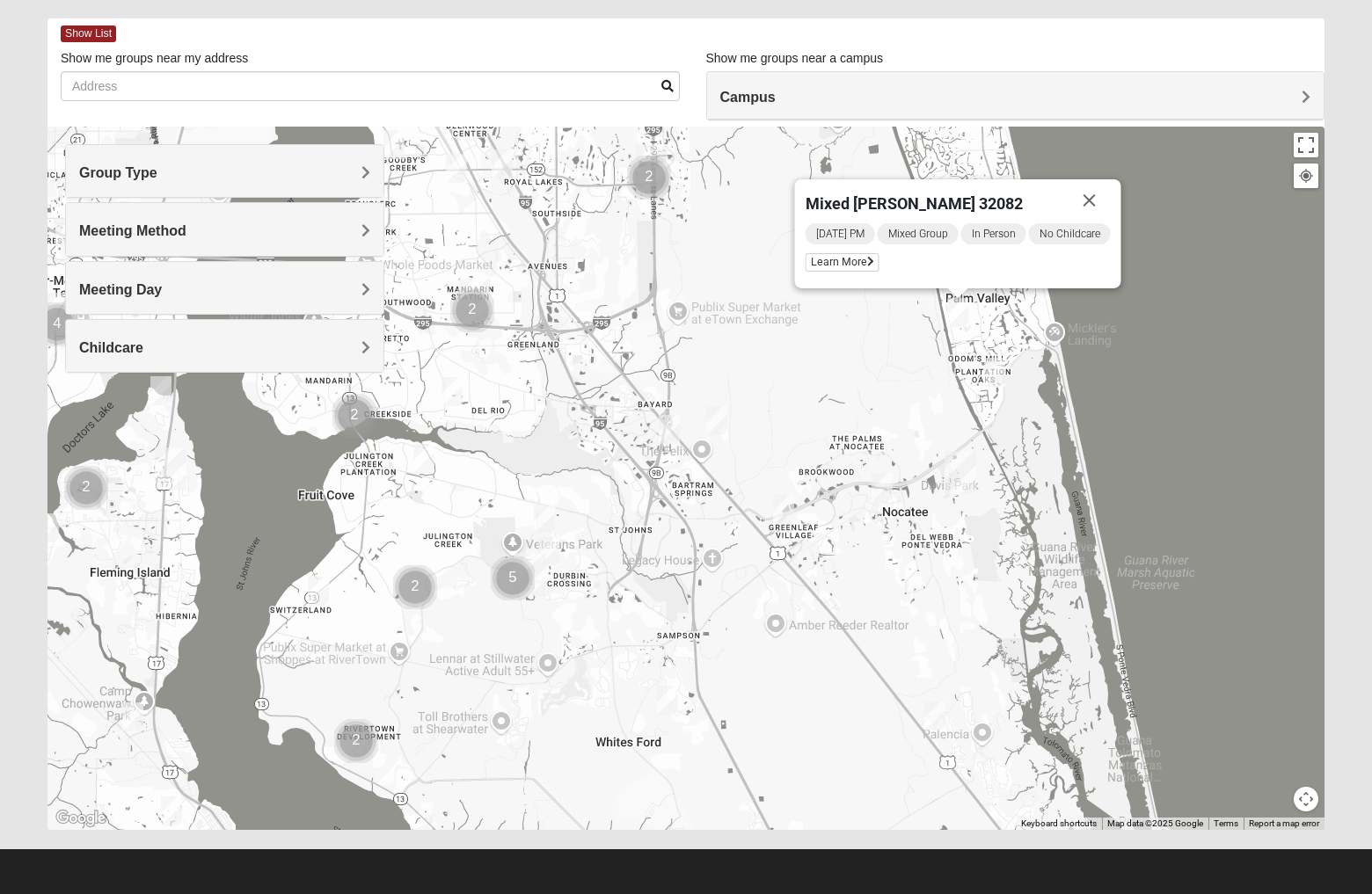
click at [996, 372] on img "Mixed Reed 32081" at bounding box center [994, 372] width 21 height 29
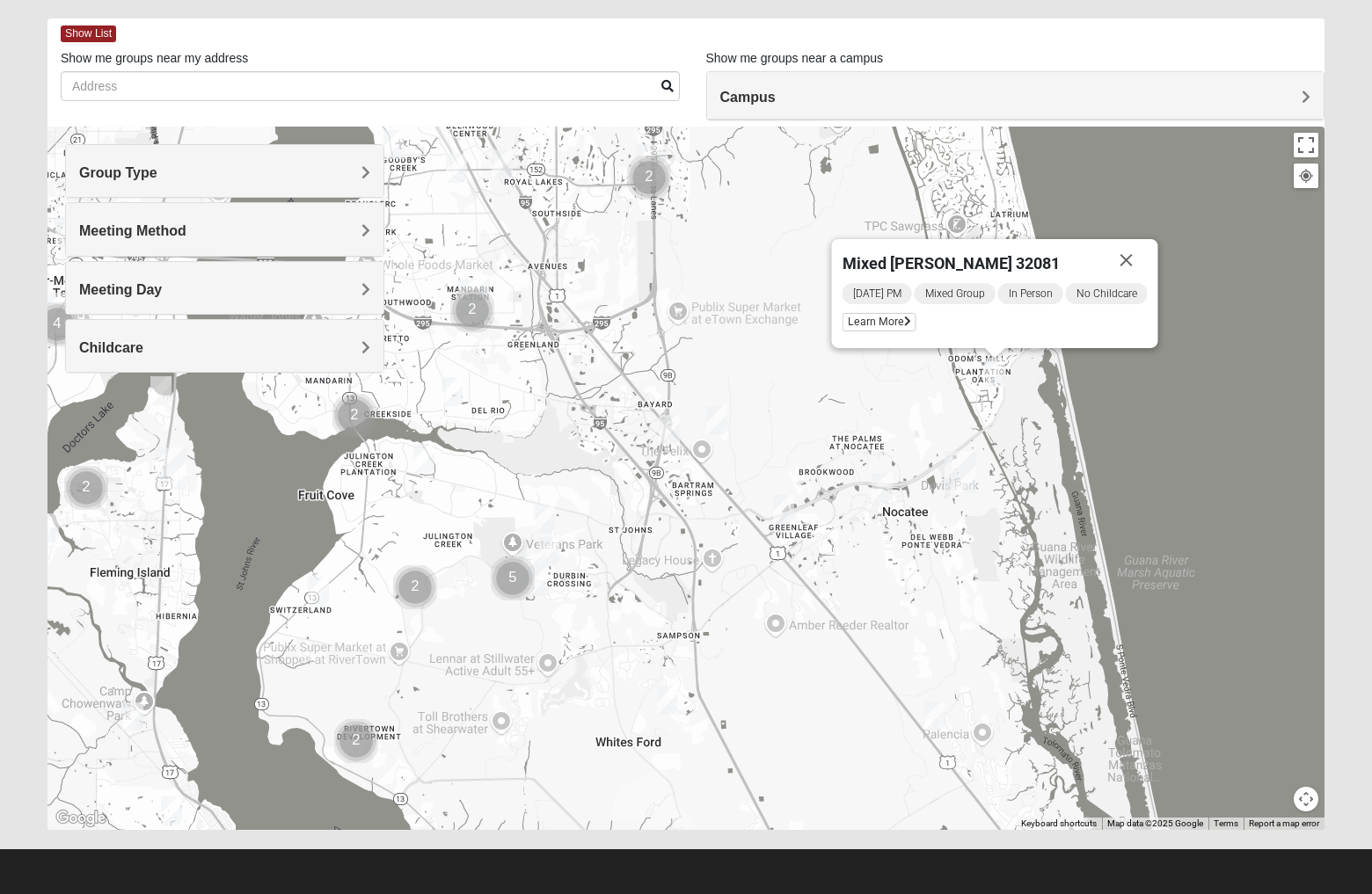
click at [802, 98] on h4 "Campus" at bounding box center [1015, 97] width 591 height 17
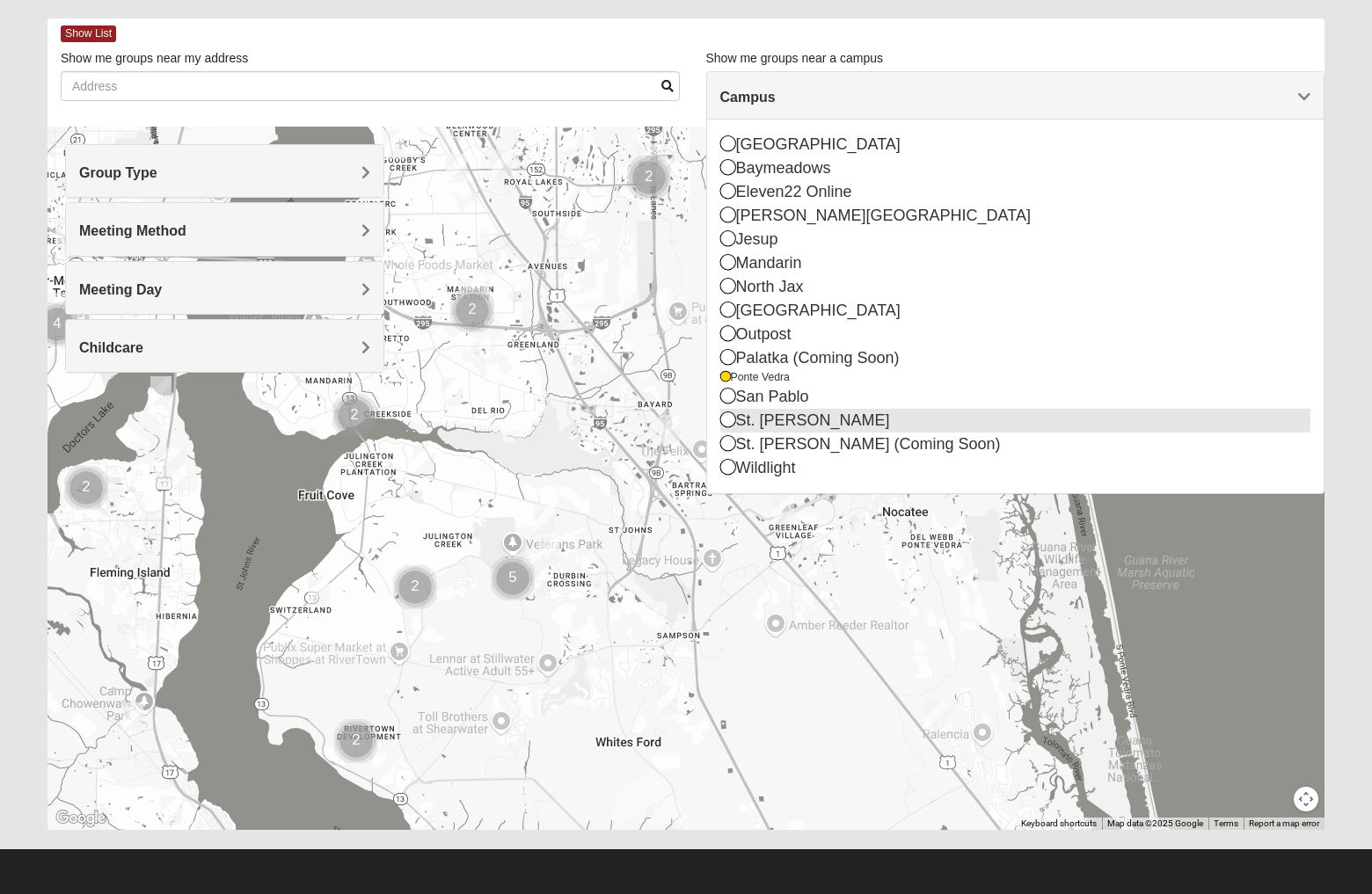
click at [722, 418] on icon at bounding box center [727, 419] width 16 height 16
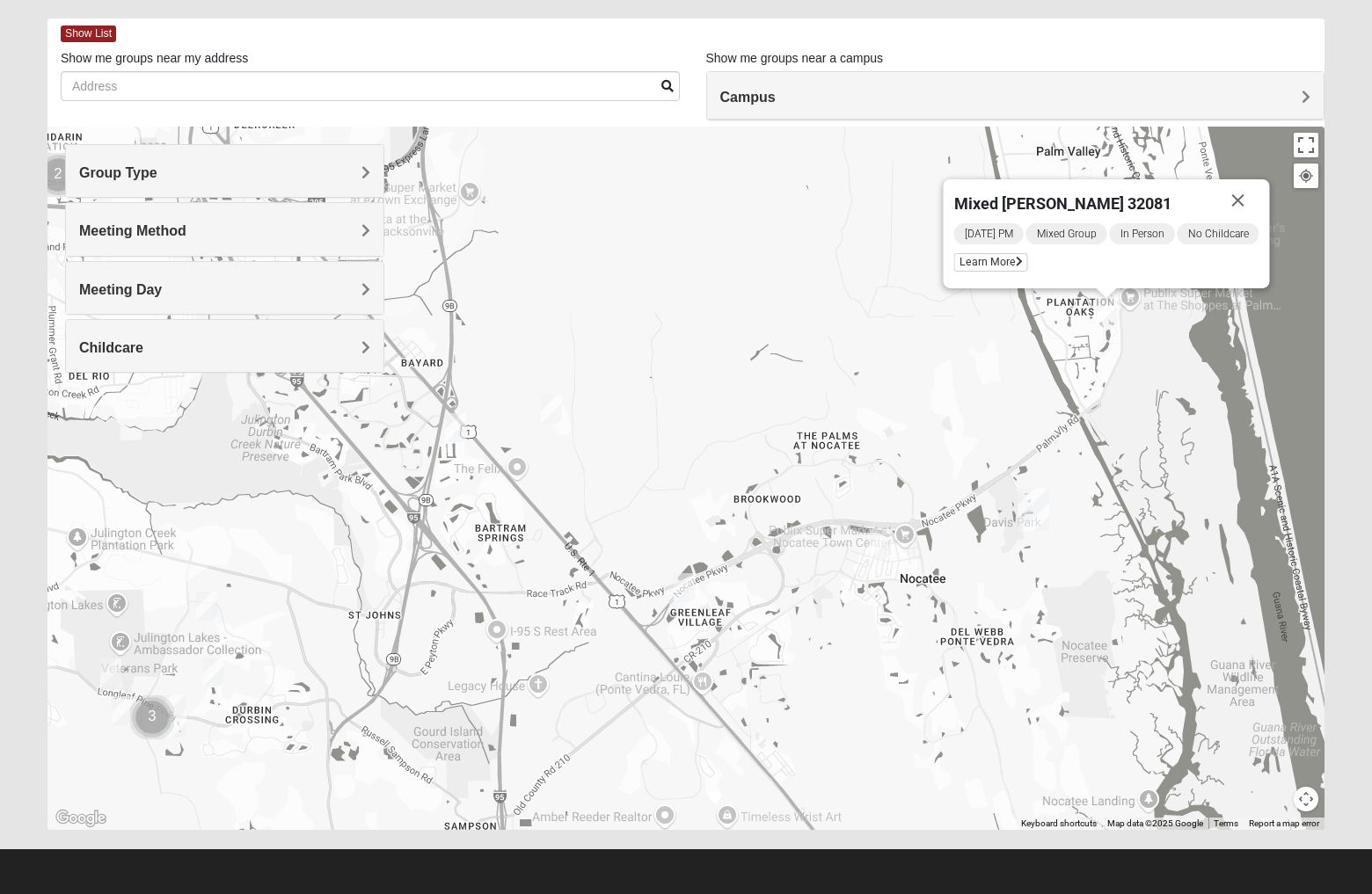
click at [220, 674] on img "Mixed Stamper 32259" at bounding box center [213, 672] width 21 height 29
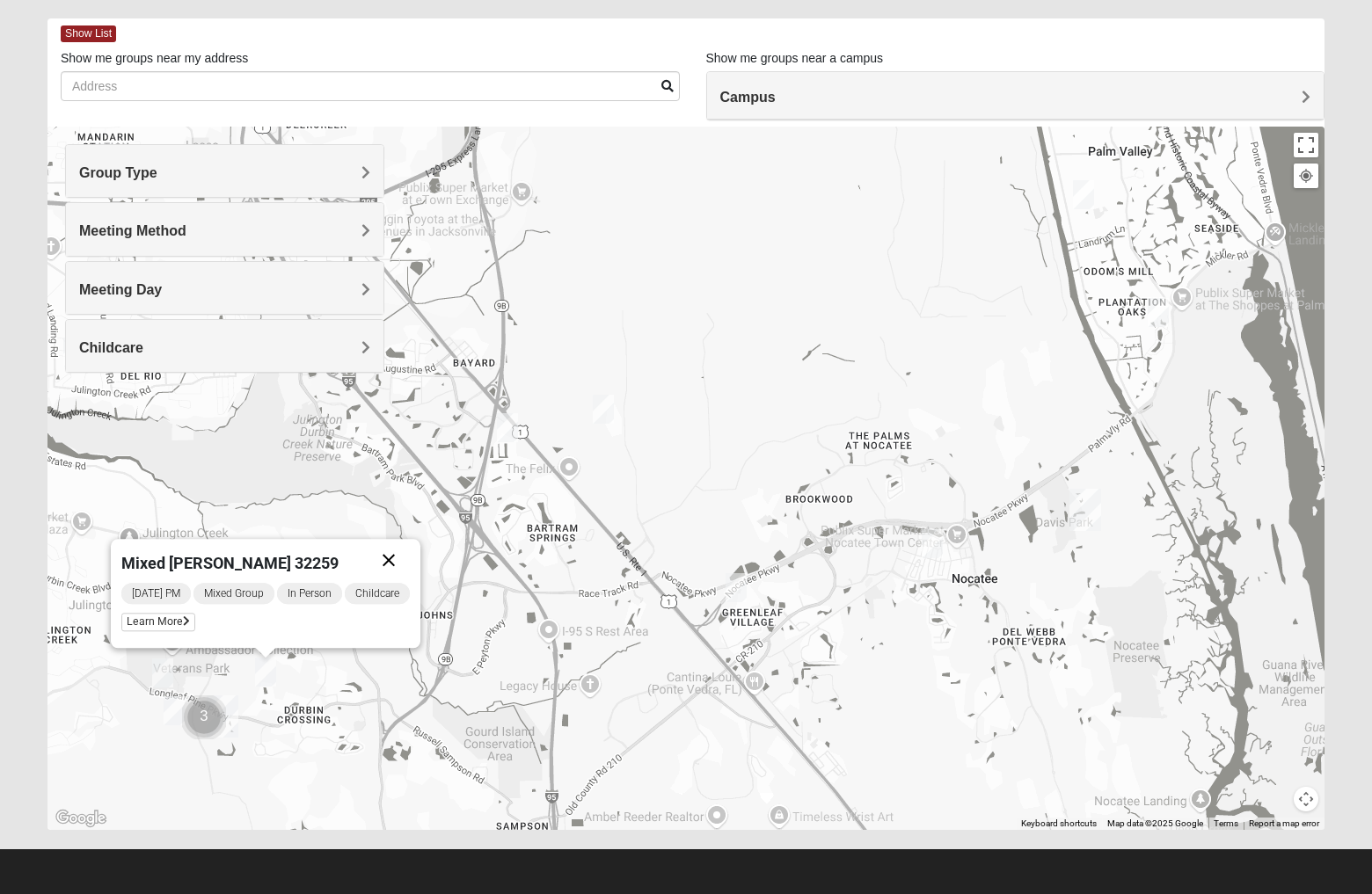
click at [404, 555] on button "Close" at bounding box center [388, 560] width 42 height 42
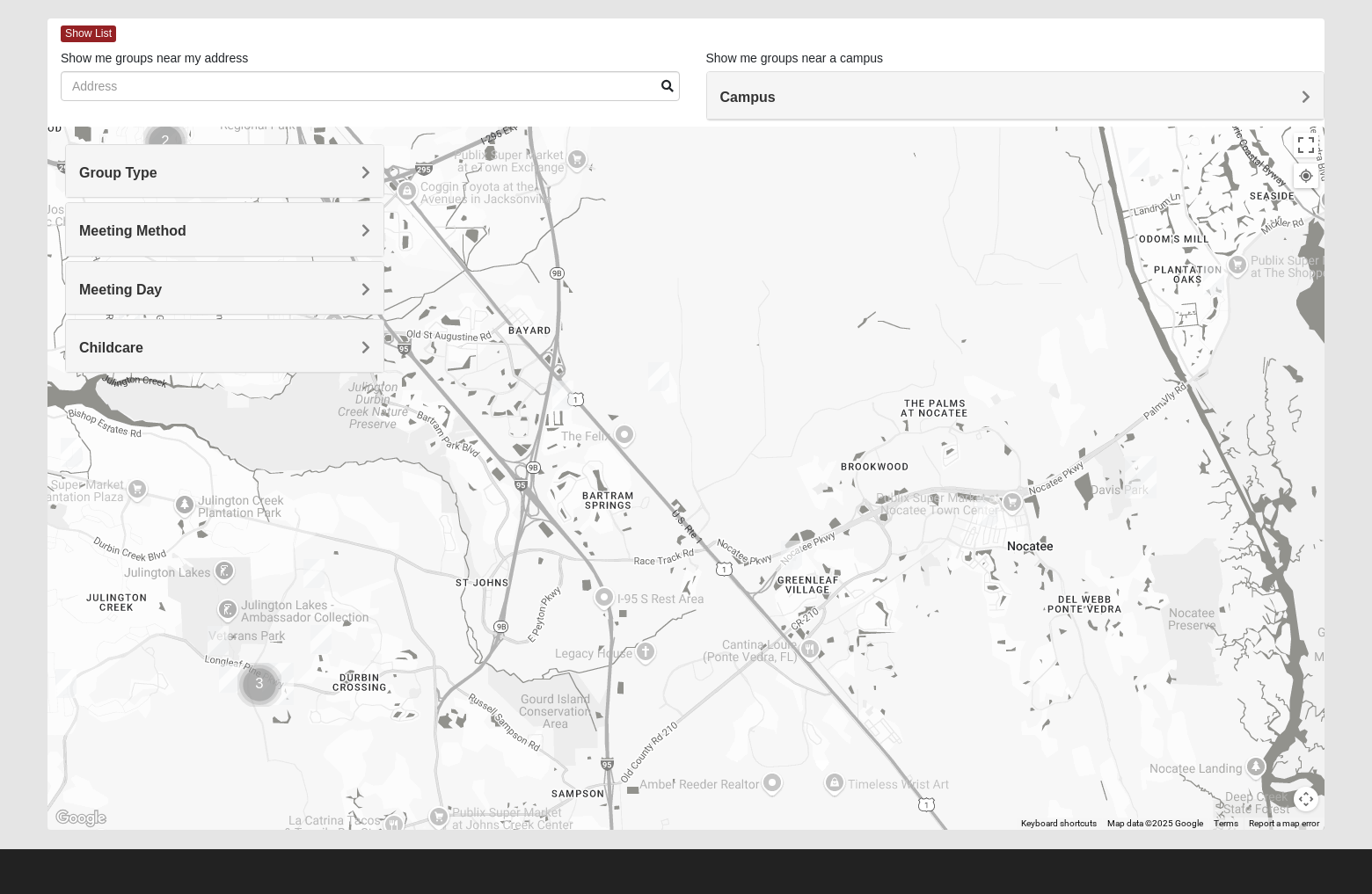
drag, startPoint x: 661, startPoint y: 518, endPoint x: 715, endPoint y: 481, distance: 65.5
click at [715, 481] on div at bounding box center [686, 478] width 1277 height 703
click at [1144, 470] on img "Ponte Vedra" at bounding box center [1138, 478] width 31 height 42
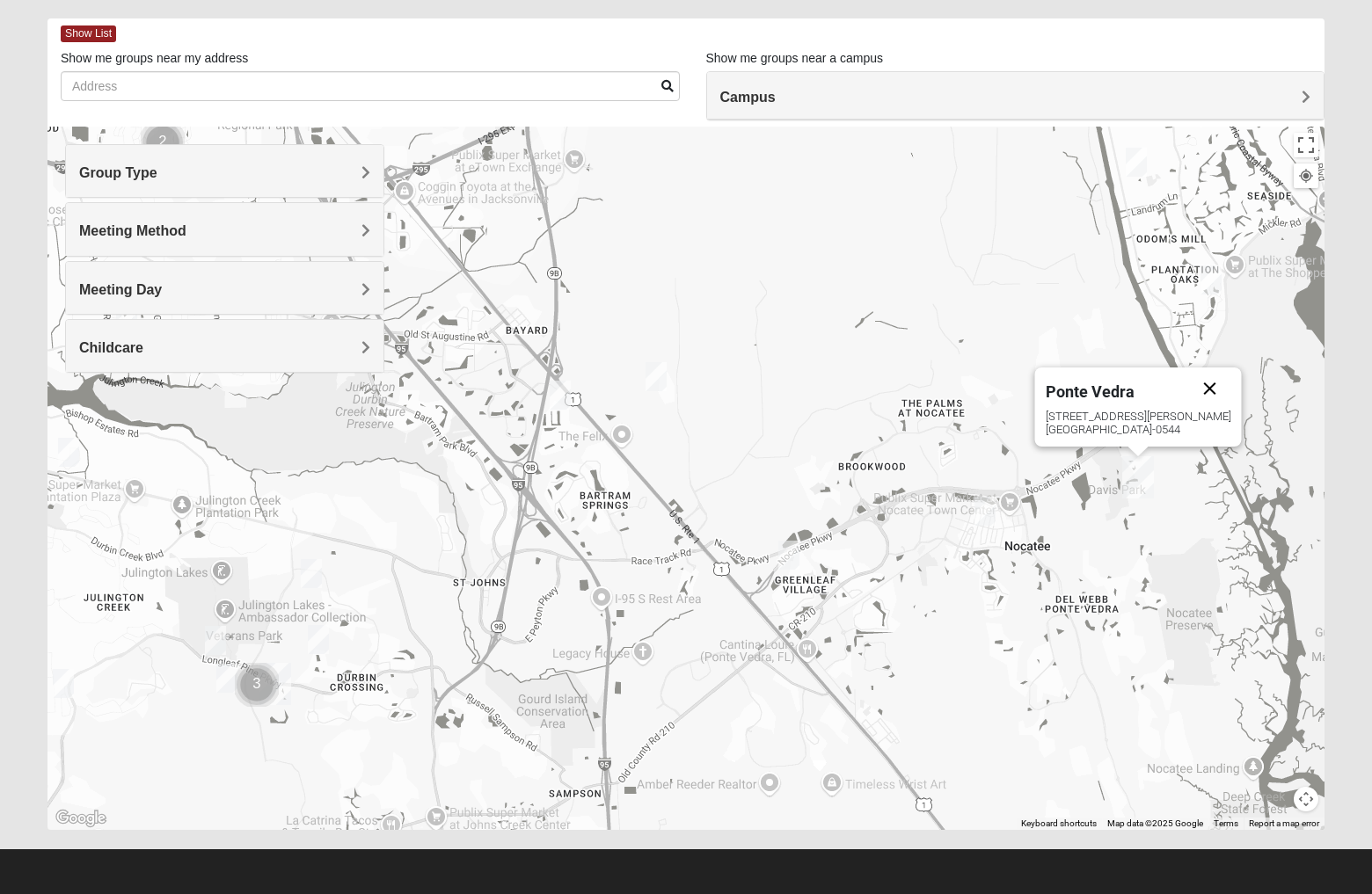
click at [1209, 386] on button "Close" at bounding box center [1210, 388] width 42 height 42
click at [1214, 283] on img "Mixed Reed 32081" at bounding box center [1211, 280] width 21 height 29
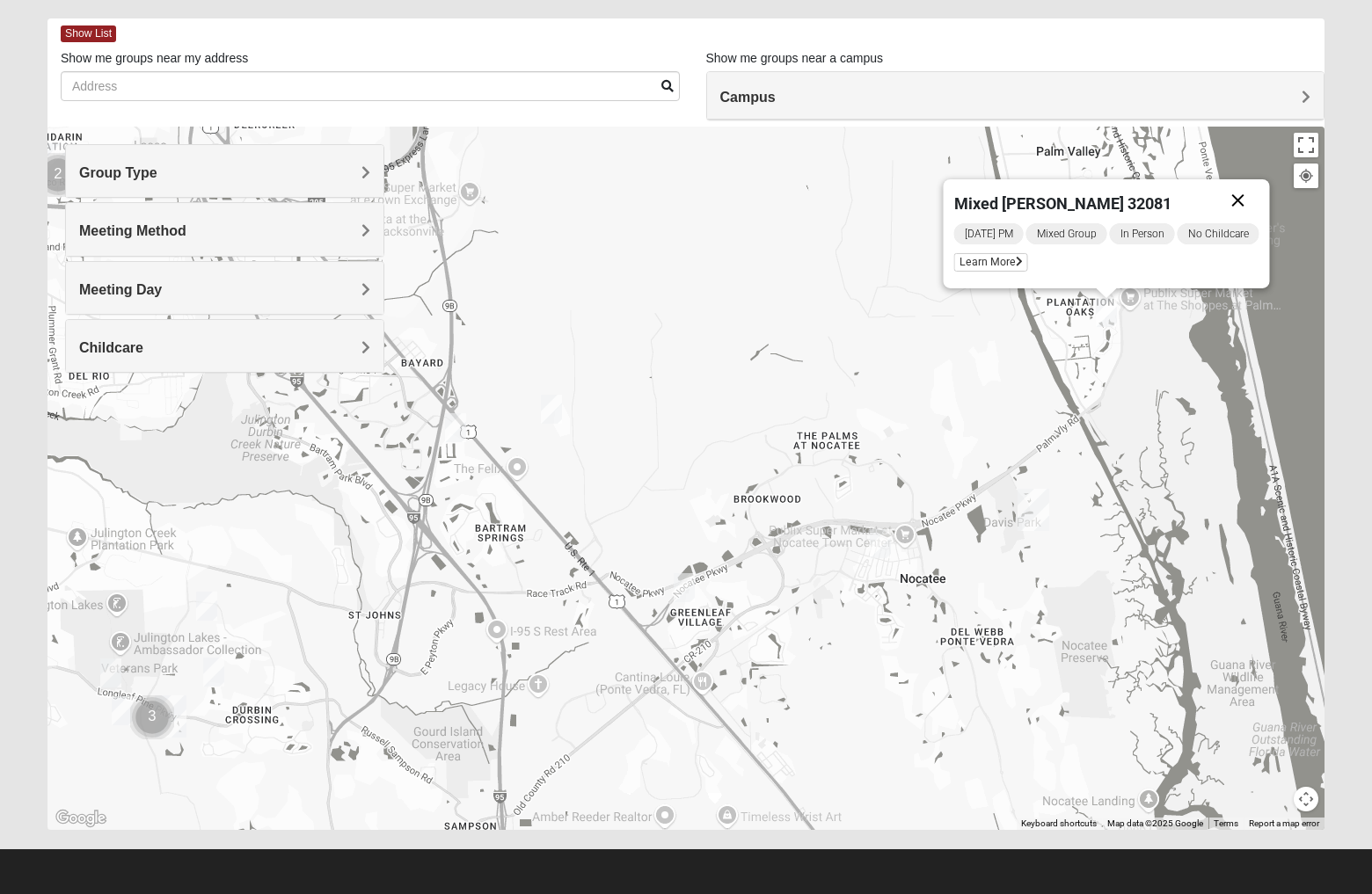
click at [1241, 199] on button "Close" at bounding box center [1238, 200] width 42 height 42
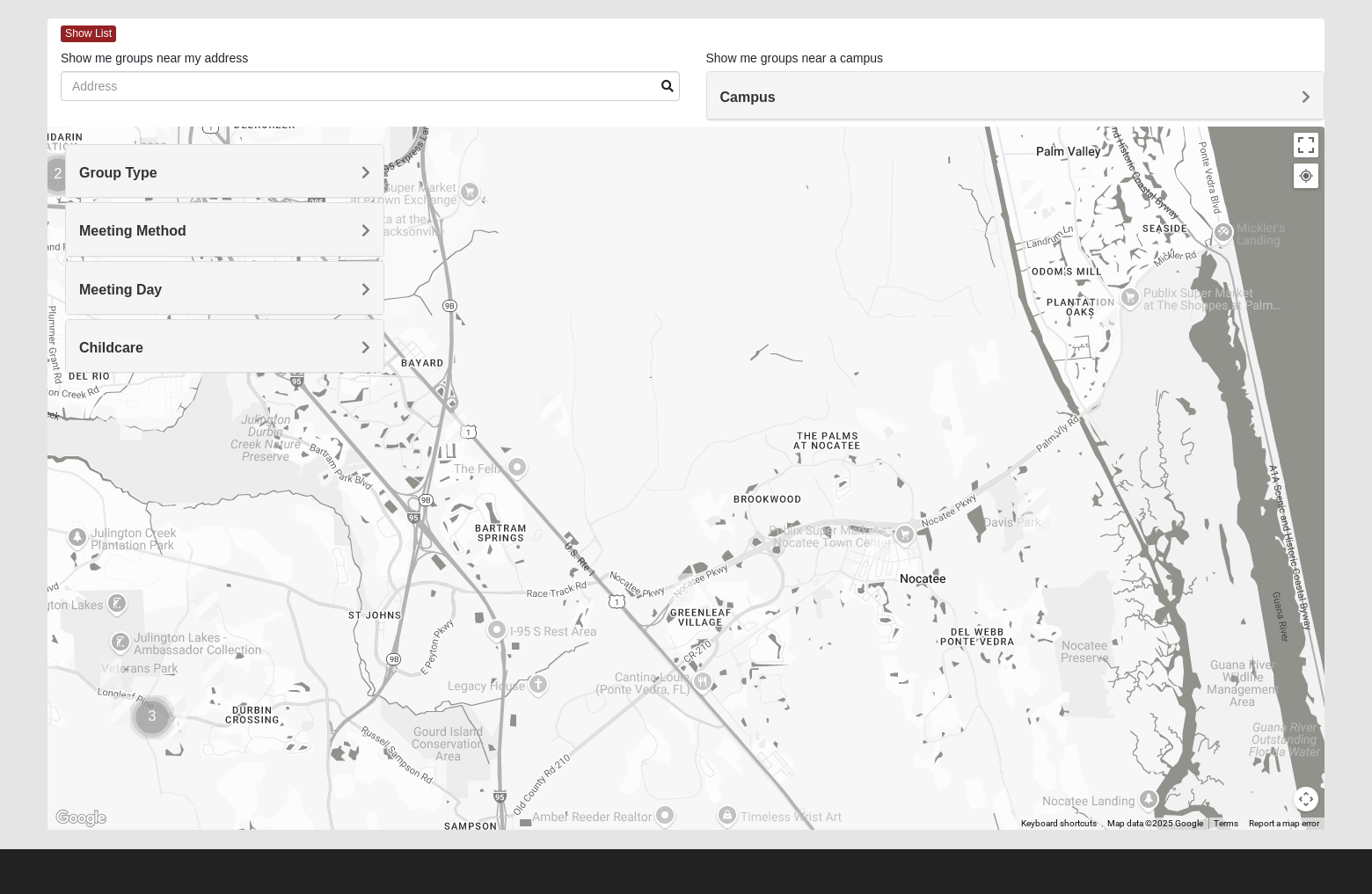
click at [1032, 201] on img "Mixed Pate 32082" at bounding box center [1031, 194] width 21 height 29
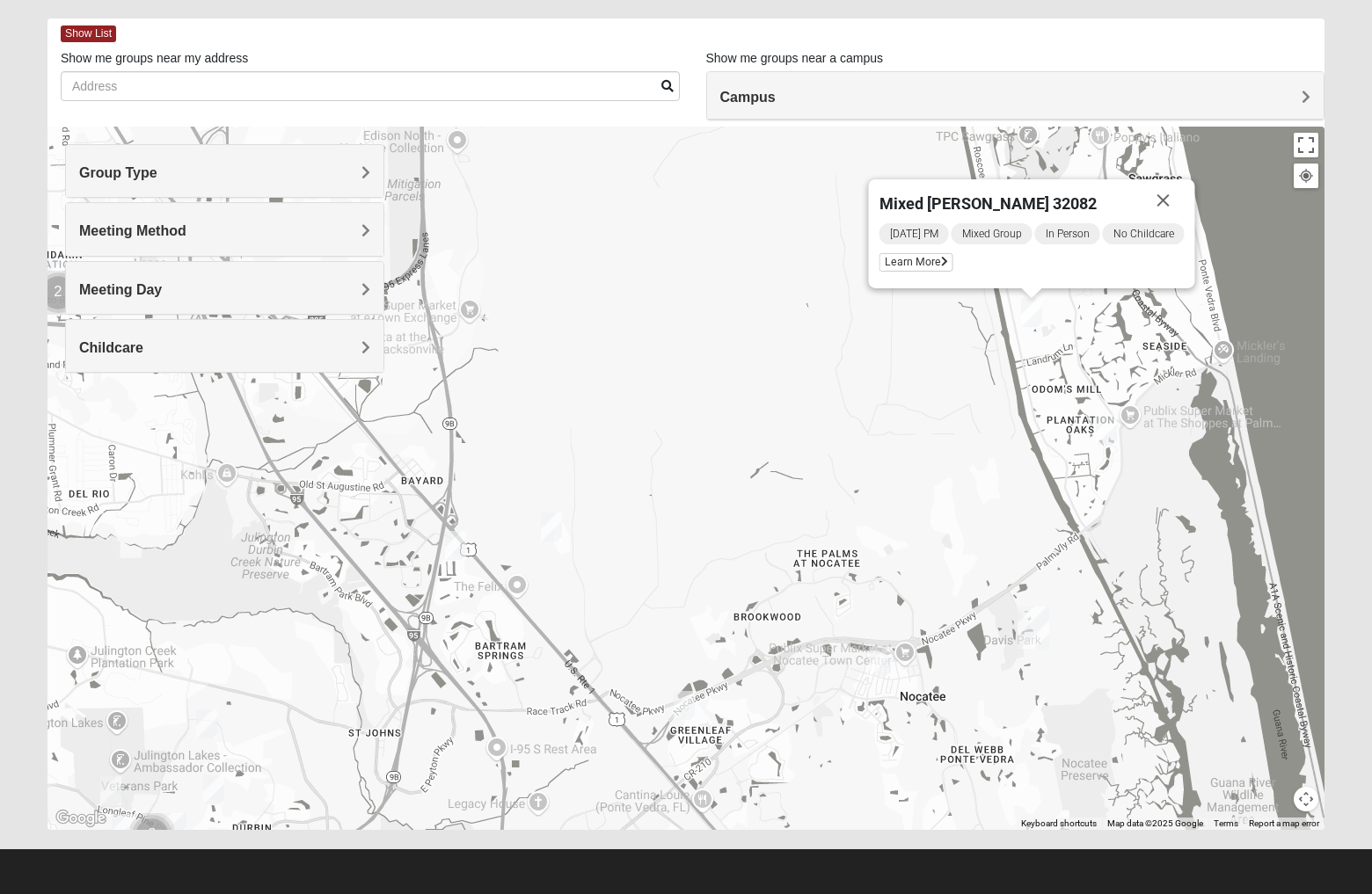
click at [1166, 203] on button "Close" at bounding box center [1163, 200] width 42 height 42
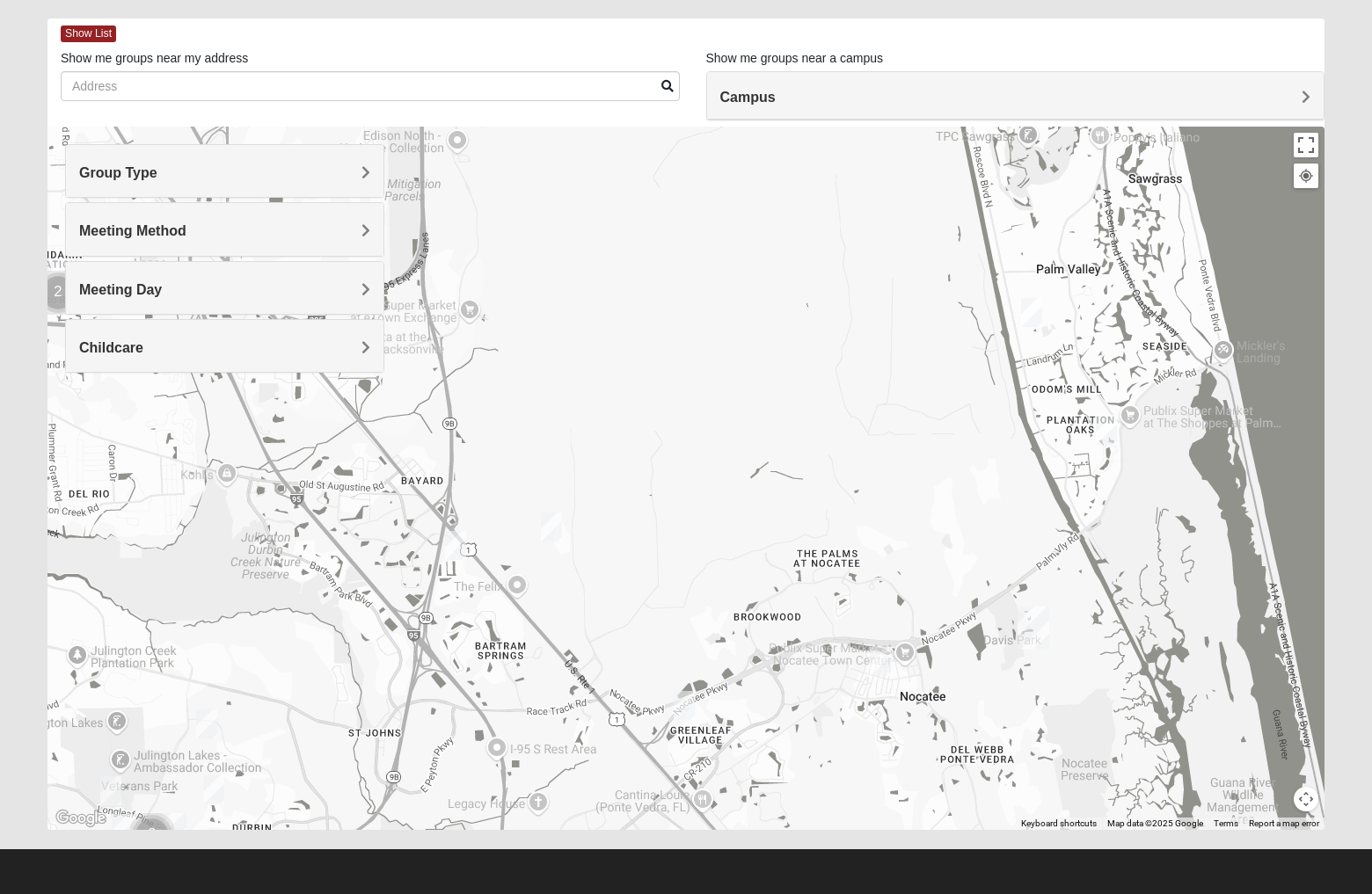
click at [885, 660] on img "Mixed Olsen 32081" at bounding box center [879, 661] width 21 height 29
click at [690, 712] on img "Mixed Buckley 32081" at bounding box center [684, 705] width 21 height 29
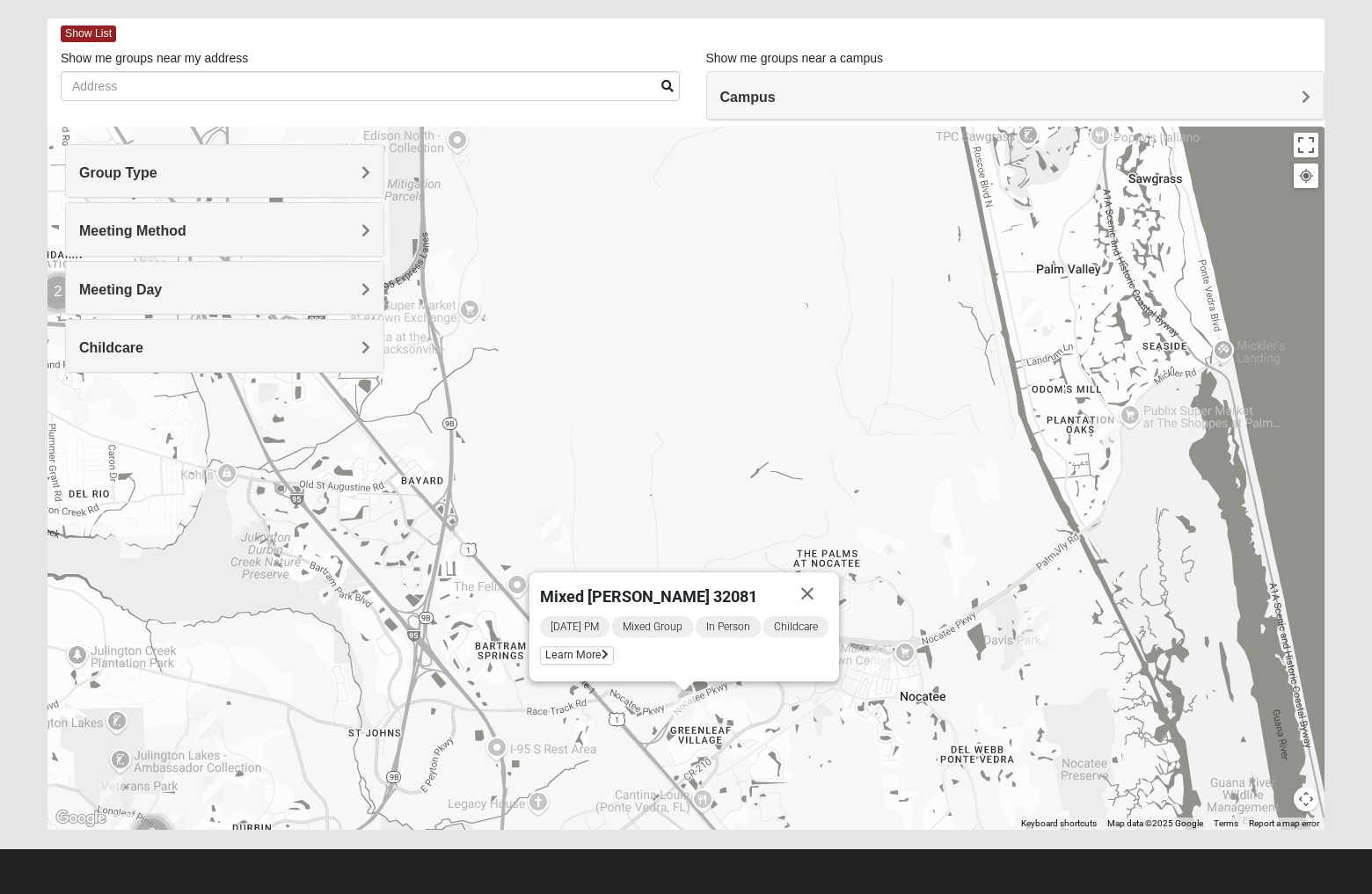
click at [557, 534] on img "Mixed Remley 32081" at bounding box center [551, 527] width 21 height 29
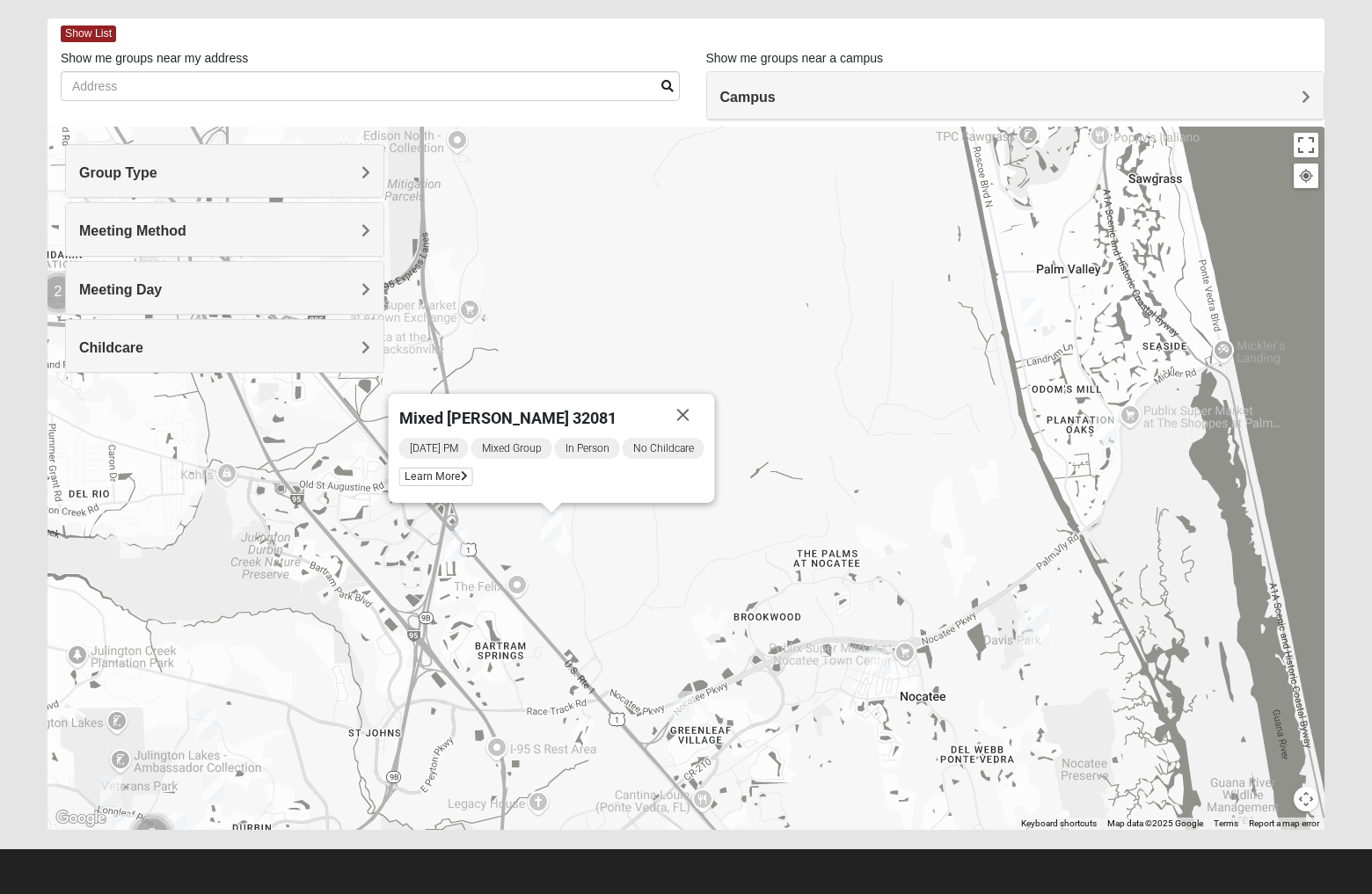
click at [455, 551] on img "Mixed Reed/Tabak 32258" at bounding box center [455, 545] width 21 height 29
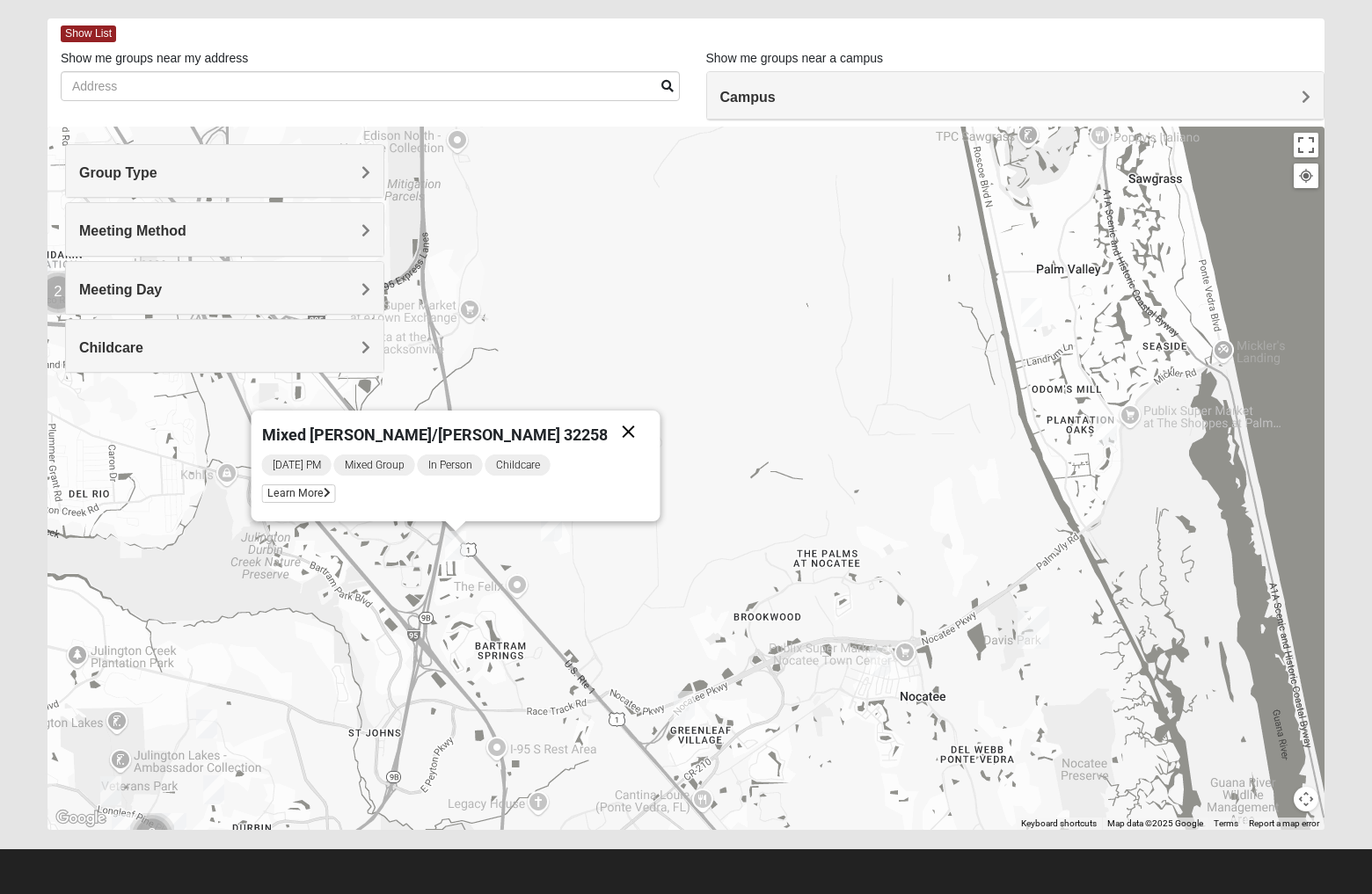
click at [607, 432] on button "Close" at bounding box center [628, 432] width 42 height 42
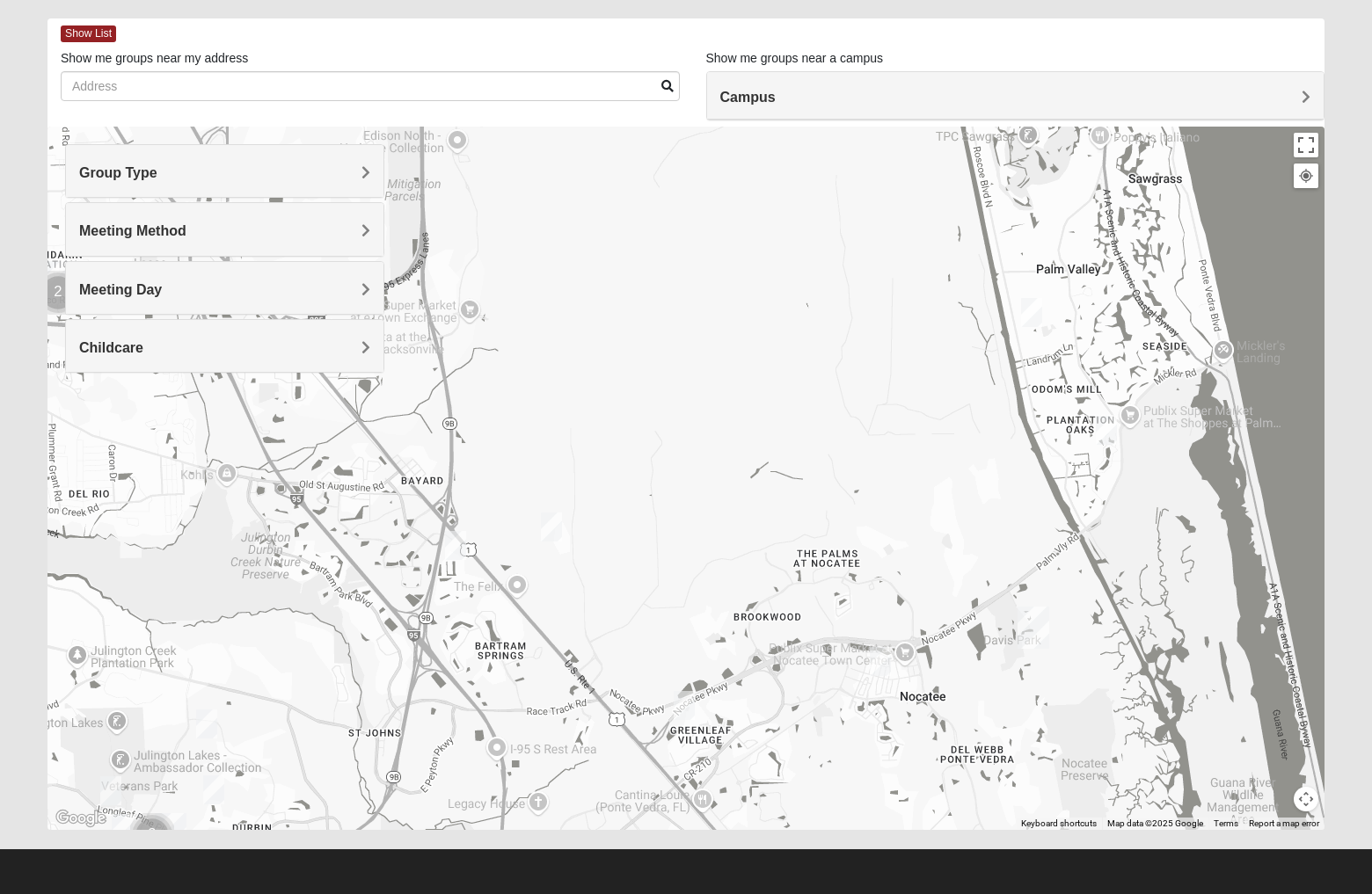
click at [879, 658] on img "Mixed Olsen 32081" at bounding box center [879, 661] width 21 height 29
click at [1005, 547] on button "Close" at bounding box center [1003, 550] width 42 height 42
